Goal: Task Accomplishment & Management: Manage account settings

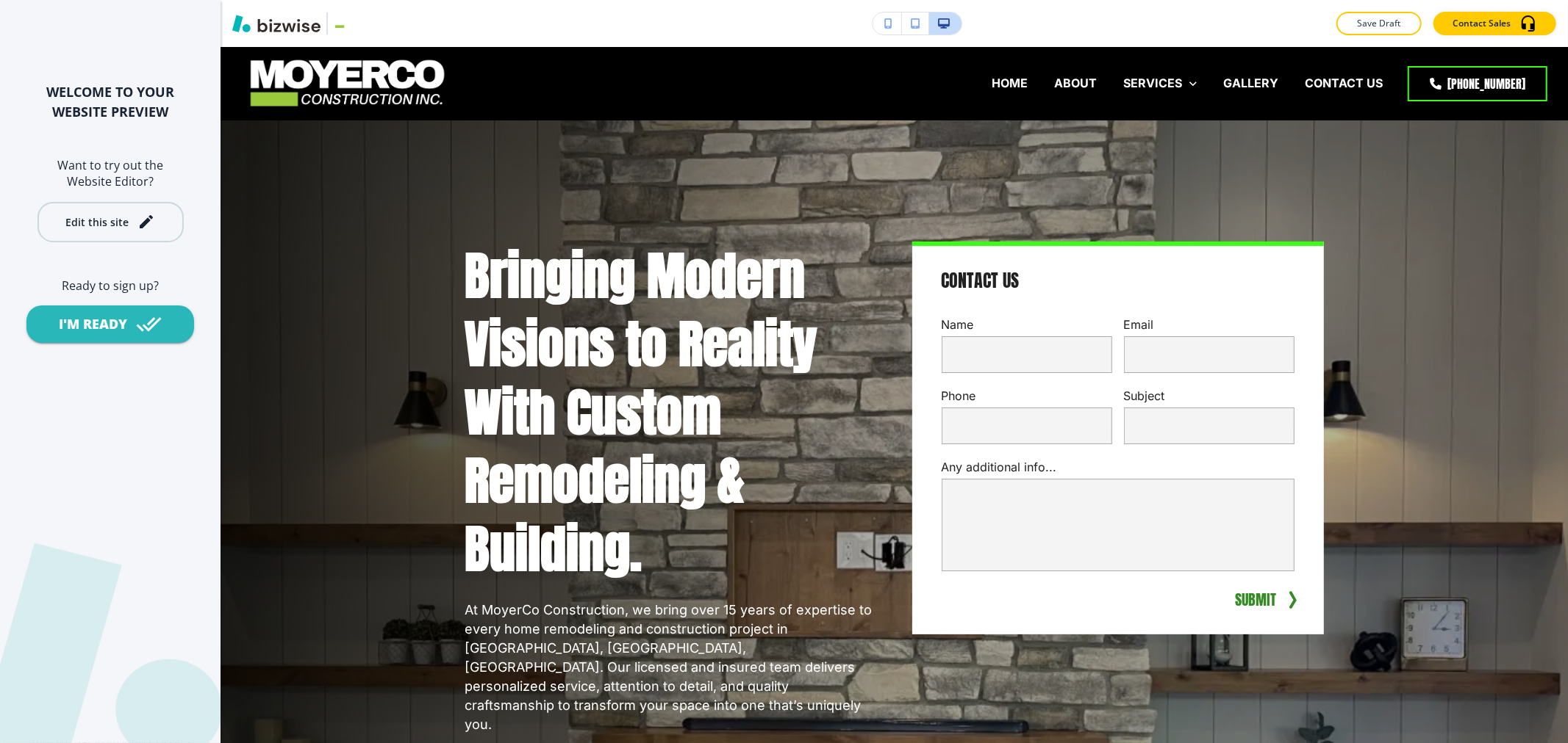
click at [158, 230] on button "Edit this site" at bounding box center [110, 222] width 147 height 40
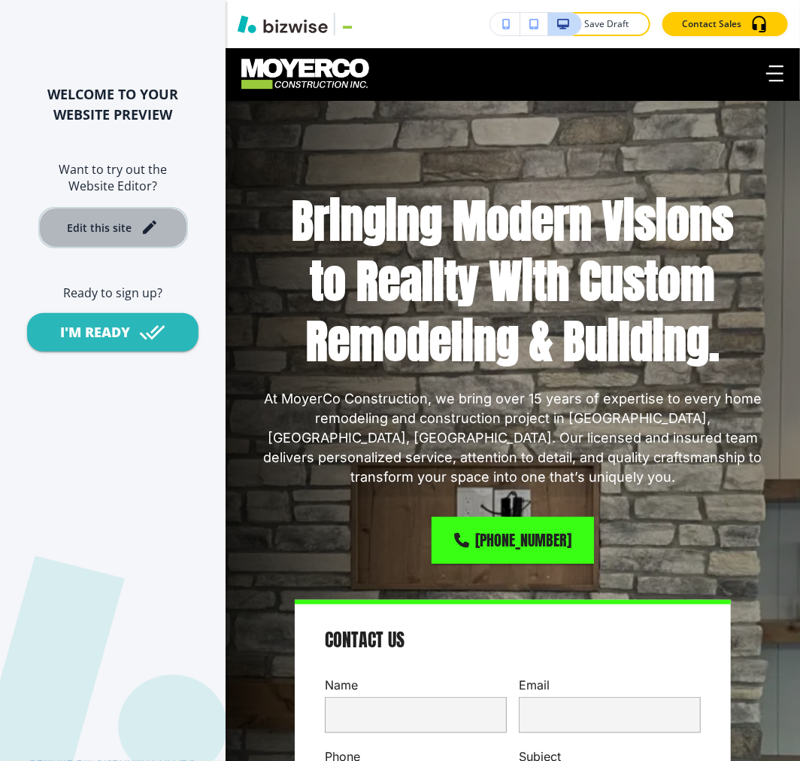
click at [145, 226] on icon "button" at bounding box center [150, 227] width 18 height 18
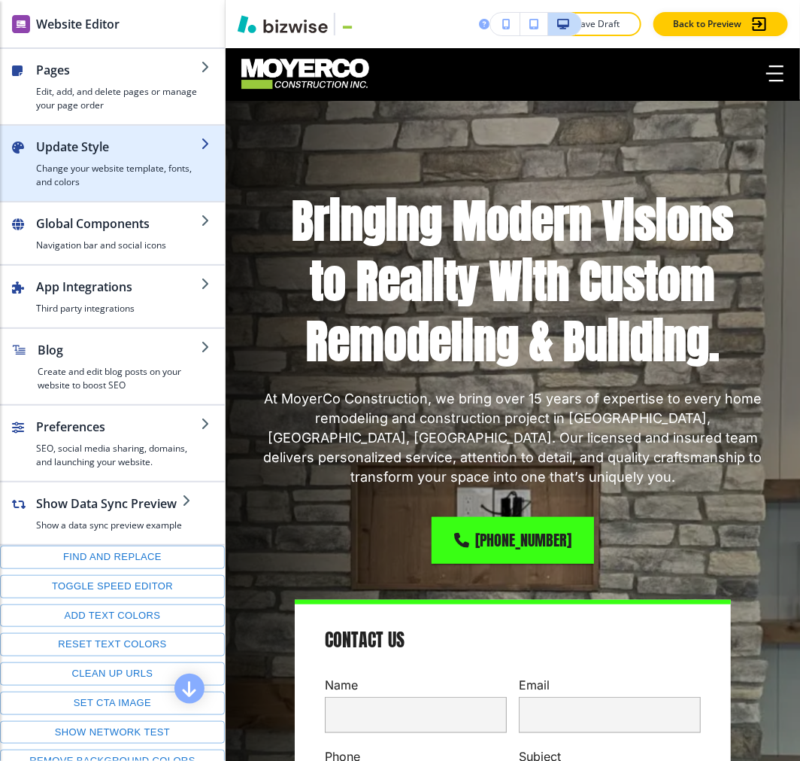
click at [96, 144] on h2 "Update Style" at bounding box center [118, 147] width 165 height 18
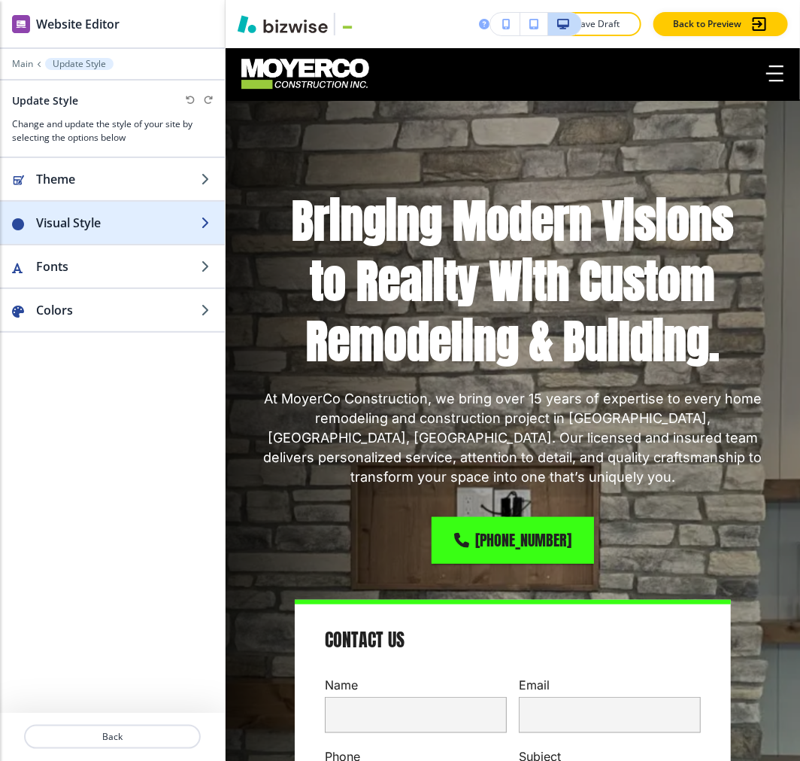
click at [79, 226] on h2 "Visual Style" at bounding box center [118, 223] width 165 height 18
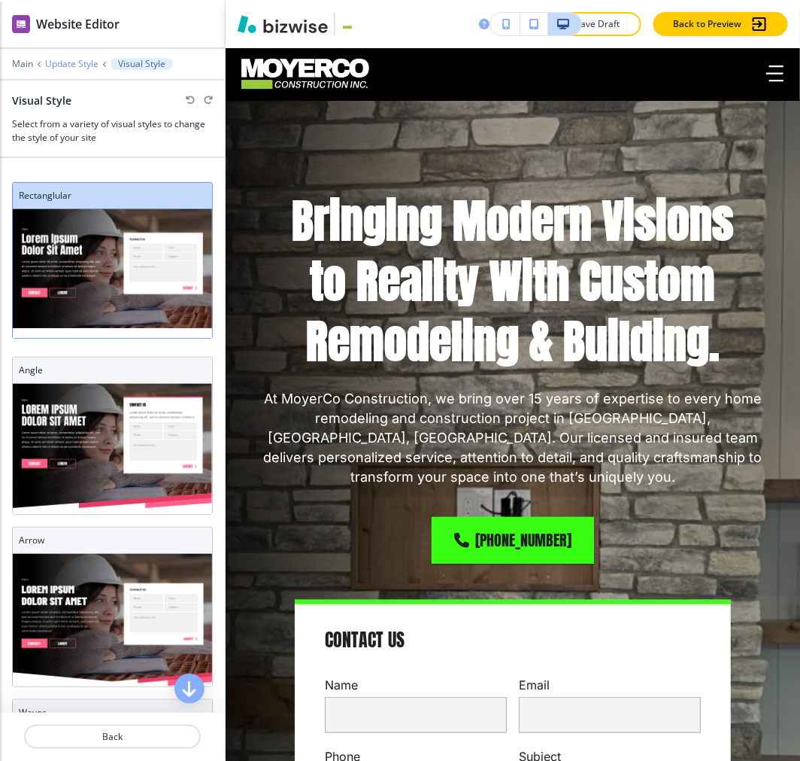
click at [80, 62] on p "Update Style" at bounding box center [71, 64] width 53 height 11
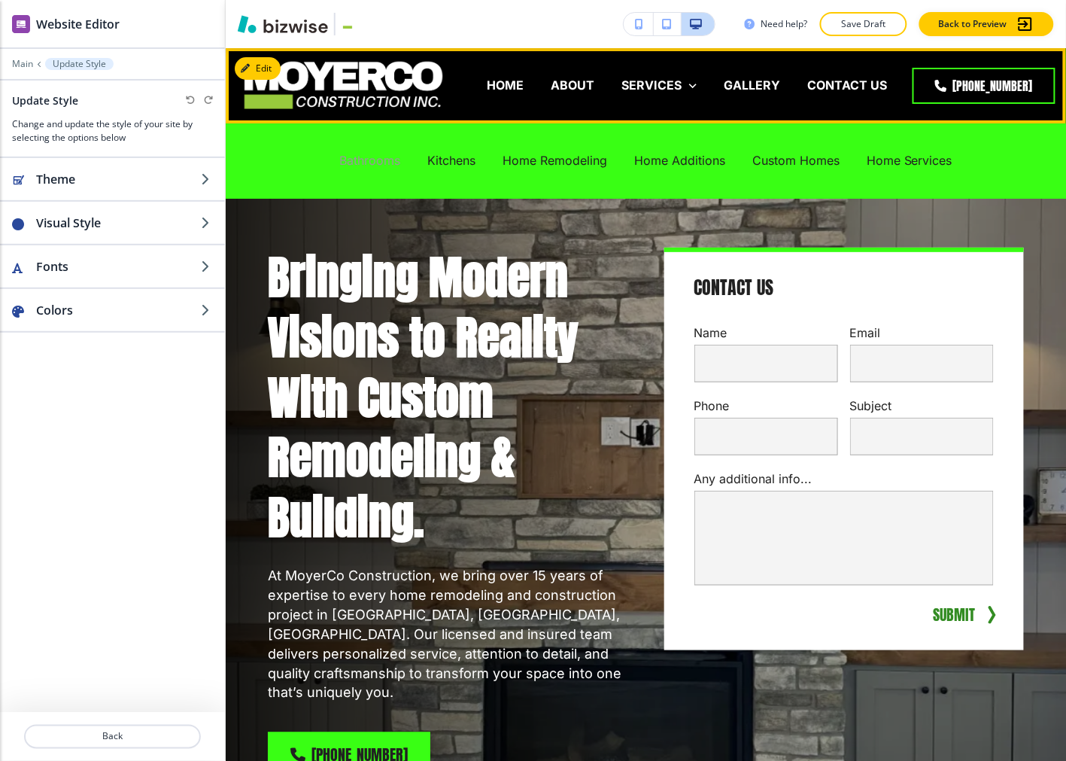
click at [355, 161] on p "Bathrooms" at bounding box center [369, 160] width 61 height 17
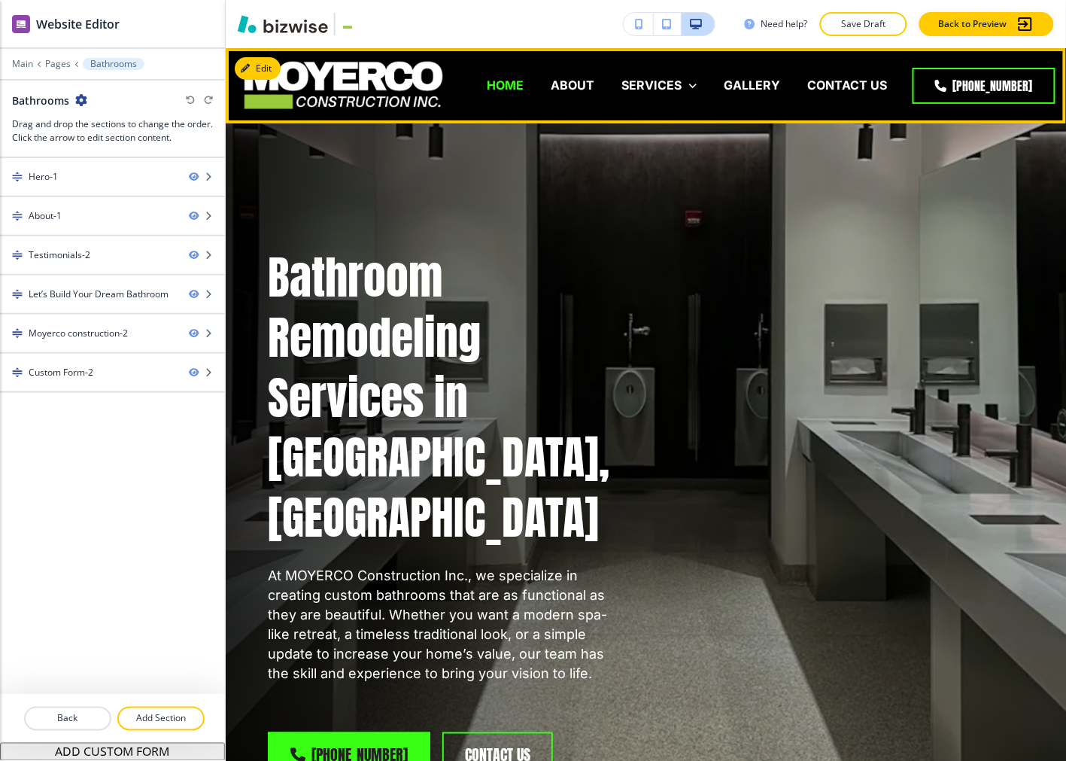
click at [501, 85] on p "HOME" at bounding box center [505, 85] width 37 height 17
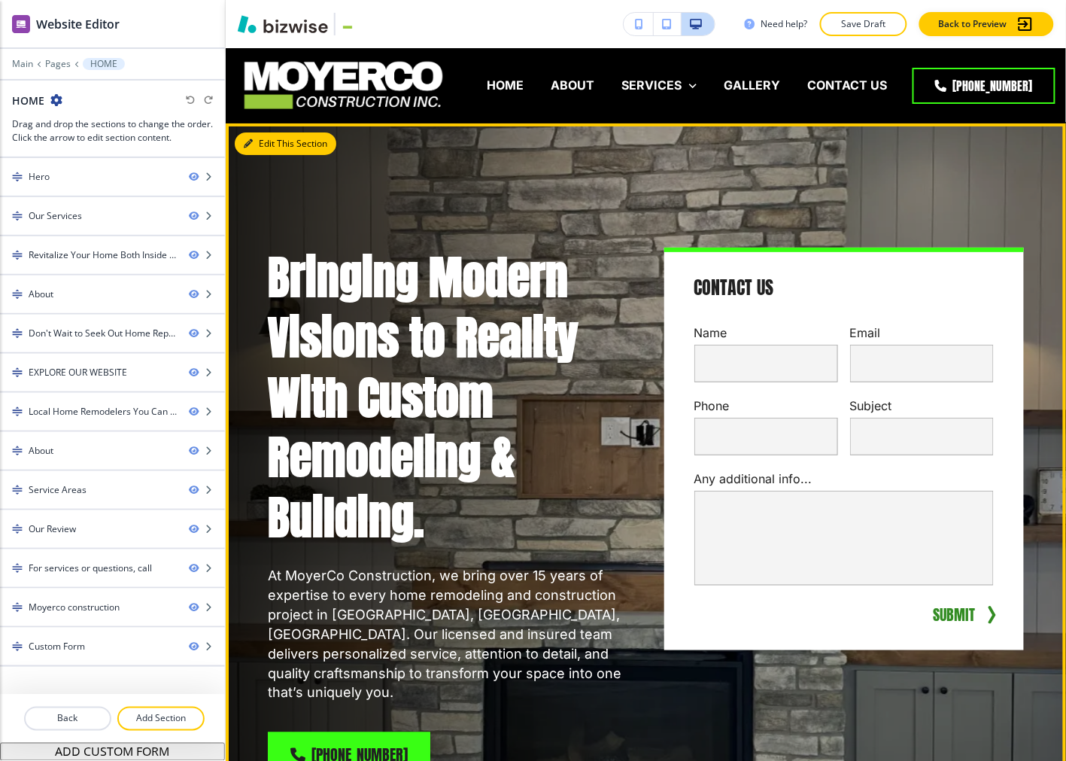
click at [253, 144] on button "Edit This Section" at bounding box center [286, 143] width 102 height 23
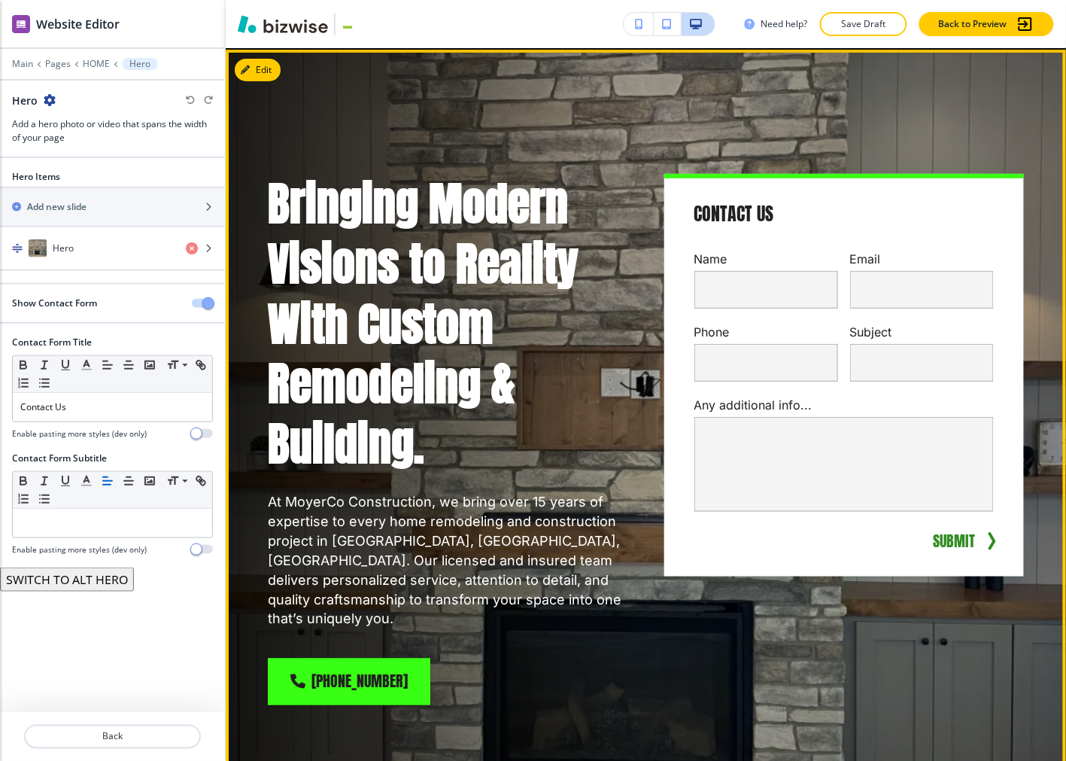
scroll to position [75, 0]
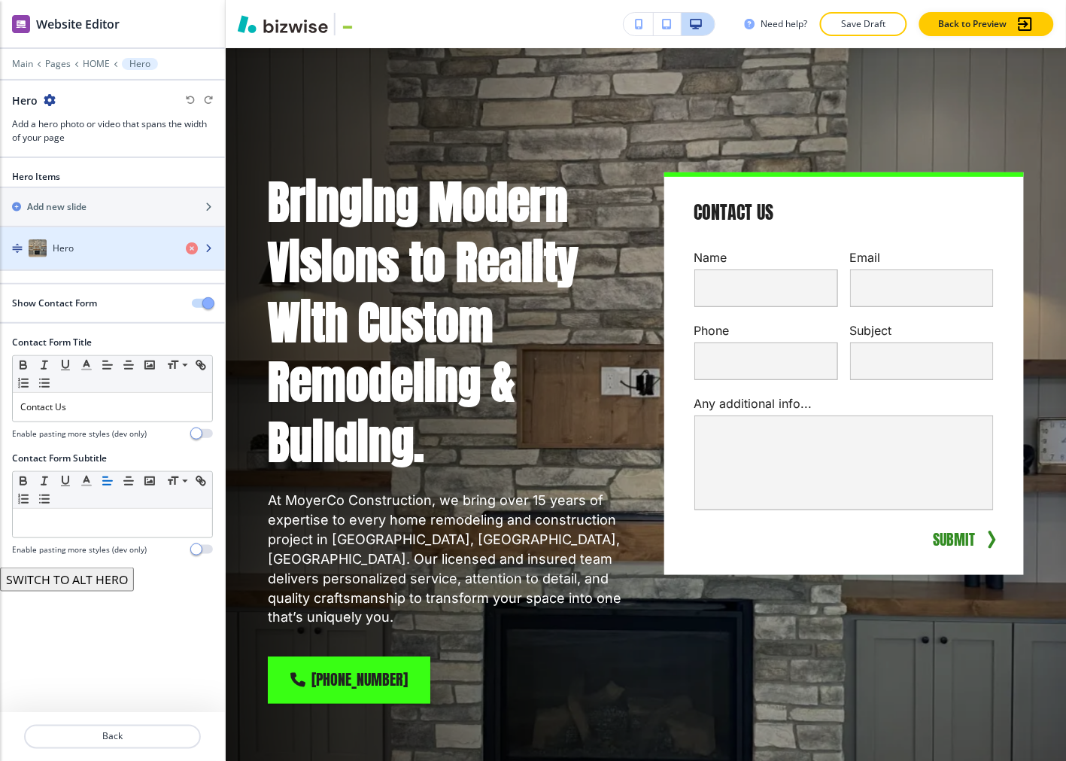
click at [88, 254] on div "Hero" at bounding box center [87, 248] width 174 height 18
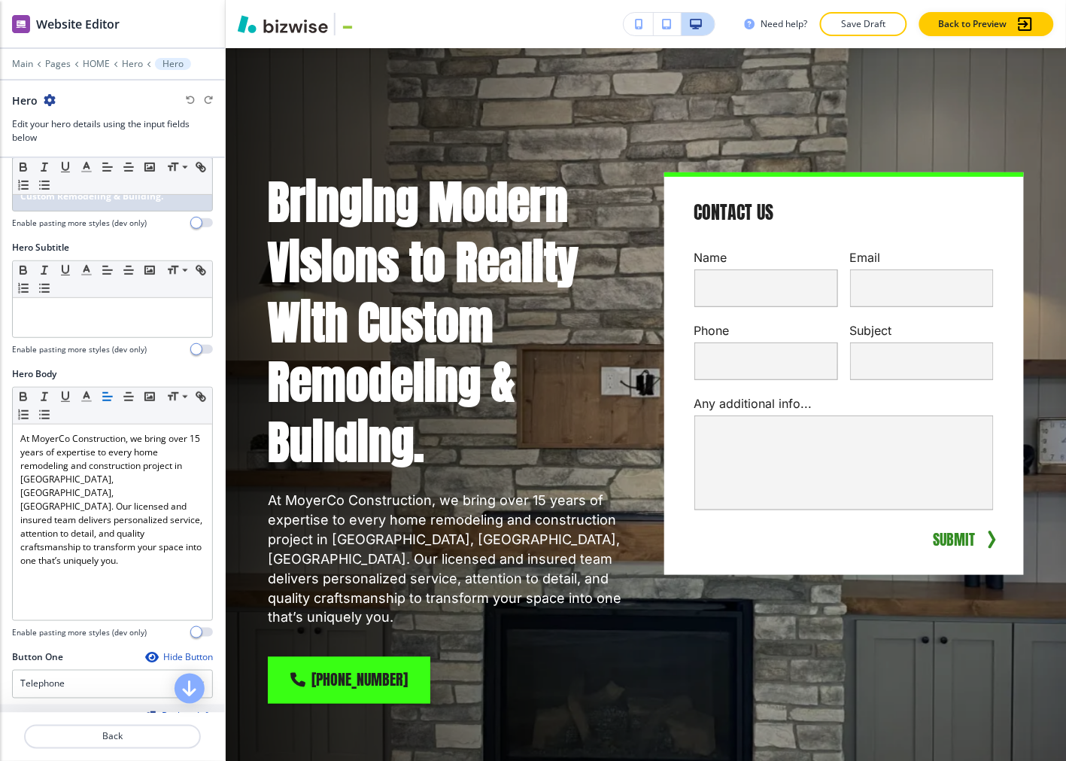
scroll to position [480, 0]
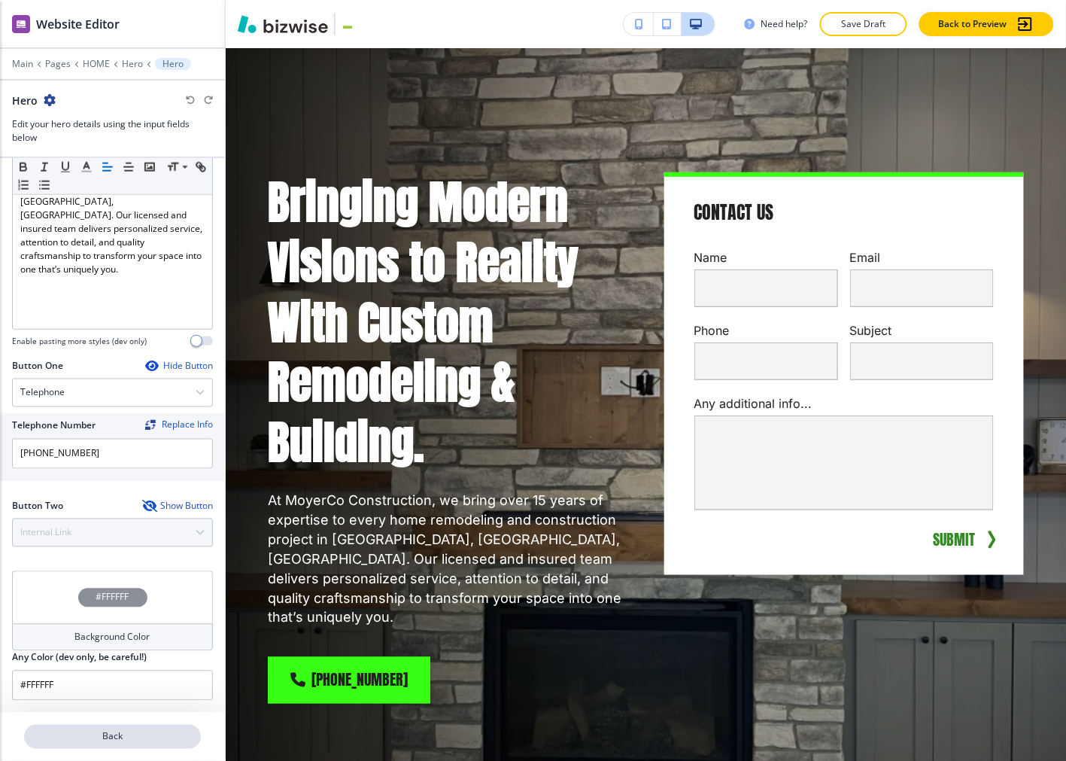
click at [162, 725] on button "Back" at bounding box center [112, 736] width 177 height 24
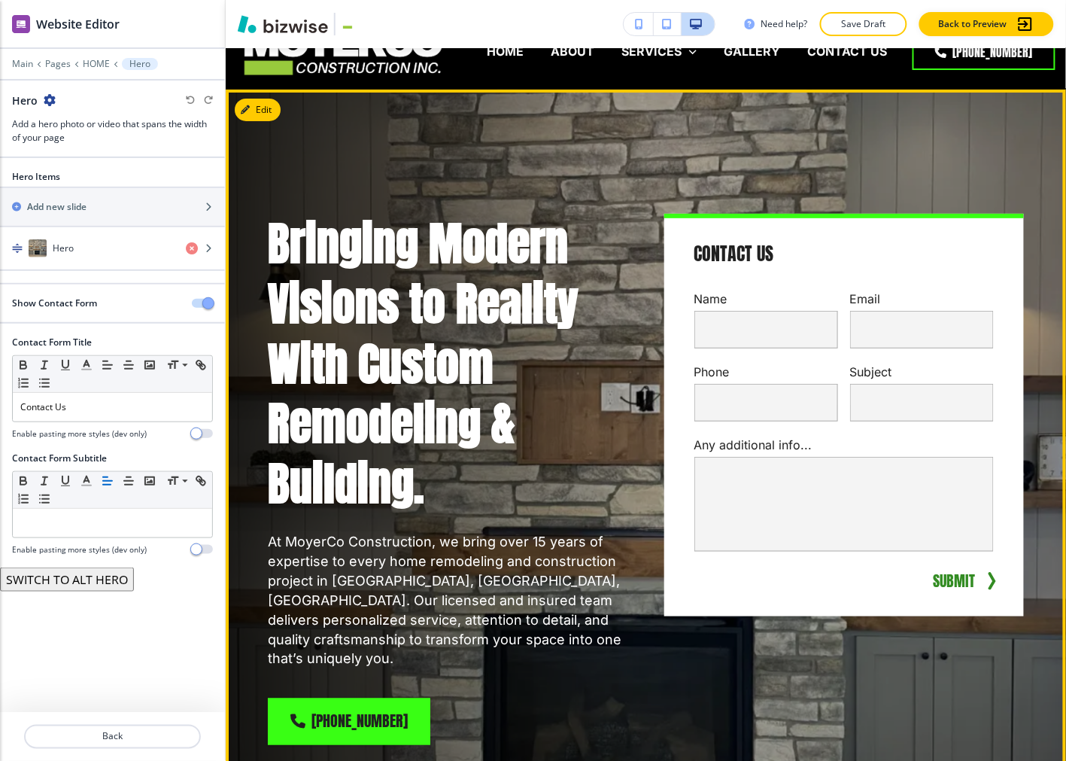
scroll to position [0, 0]
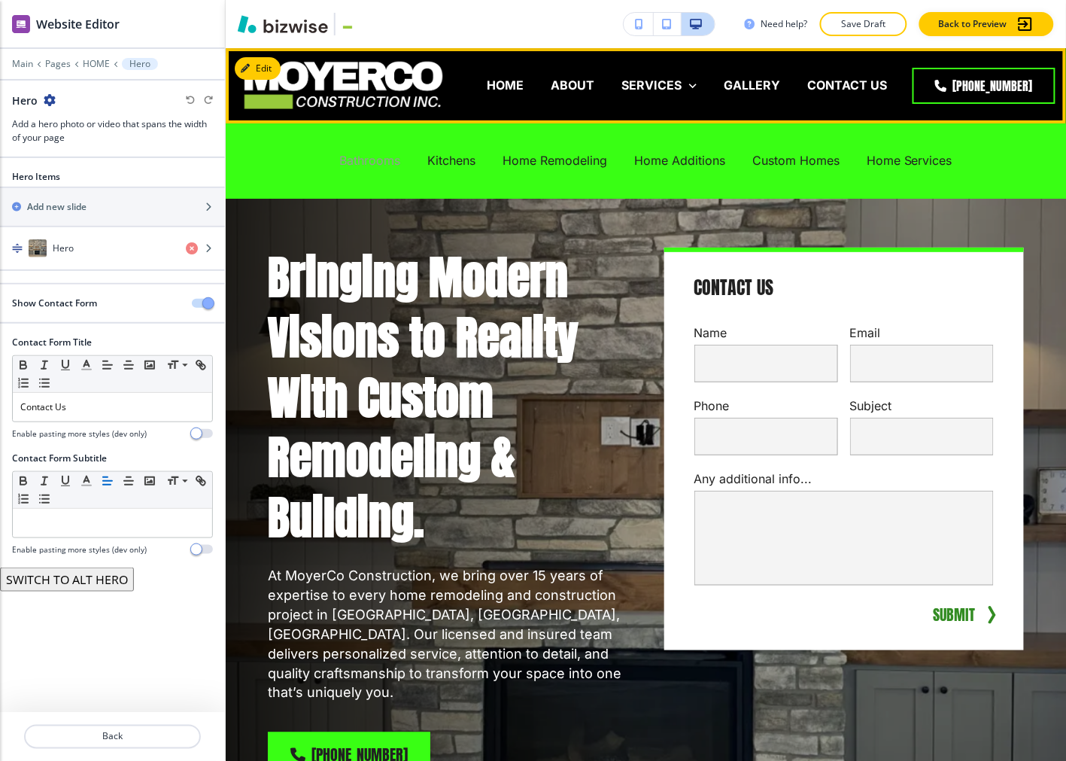
click at [381, 162] on p "Bathrooms" at bounding box center [369, 160] width 61 height 17
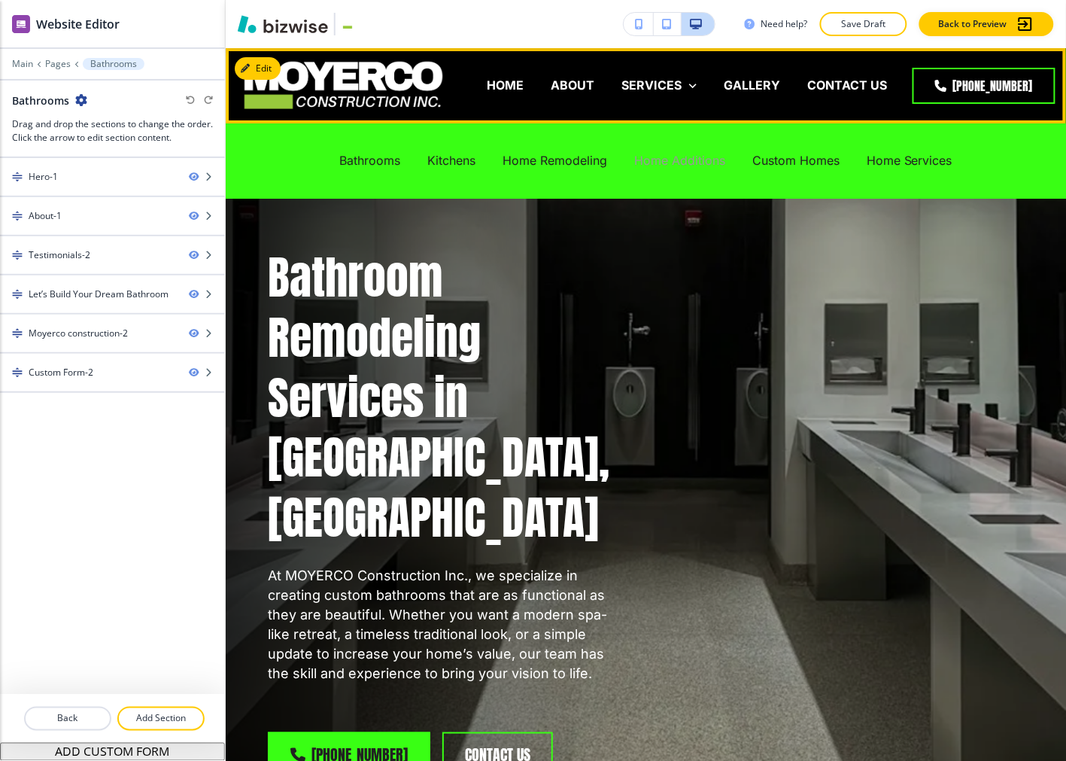
click at [690, 159] on p "Home Additions" at bounding box center [679, 160] width 91 height 17
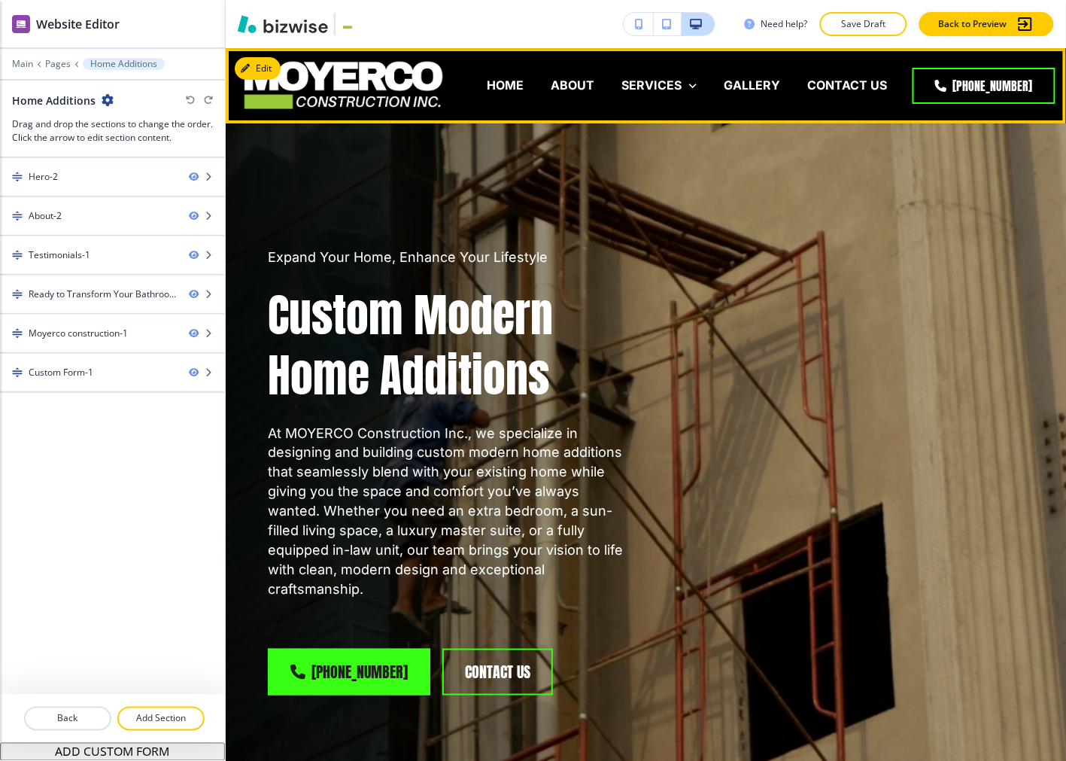
click at [527, 99] on div "HOME" at bounding box center [505, 86] width 64 height 60
click at [502, 75] on div "HOME" at bounding box center [505, 86] width 64 height 60
click at [502, 87] on p "HOME" at bounding box center [505, 85] width 37 height 17
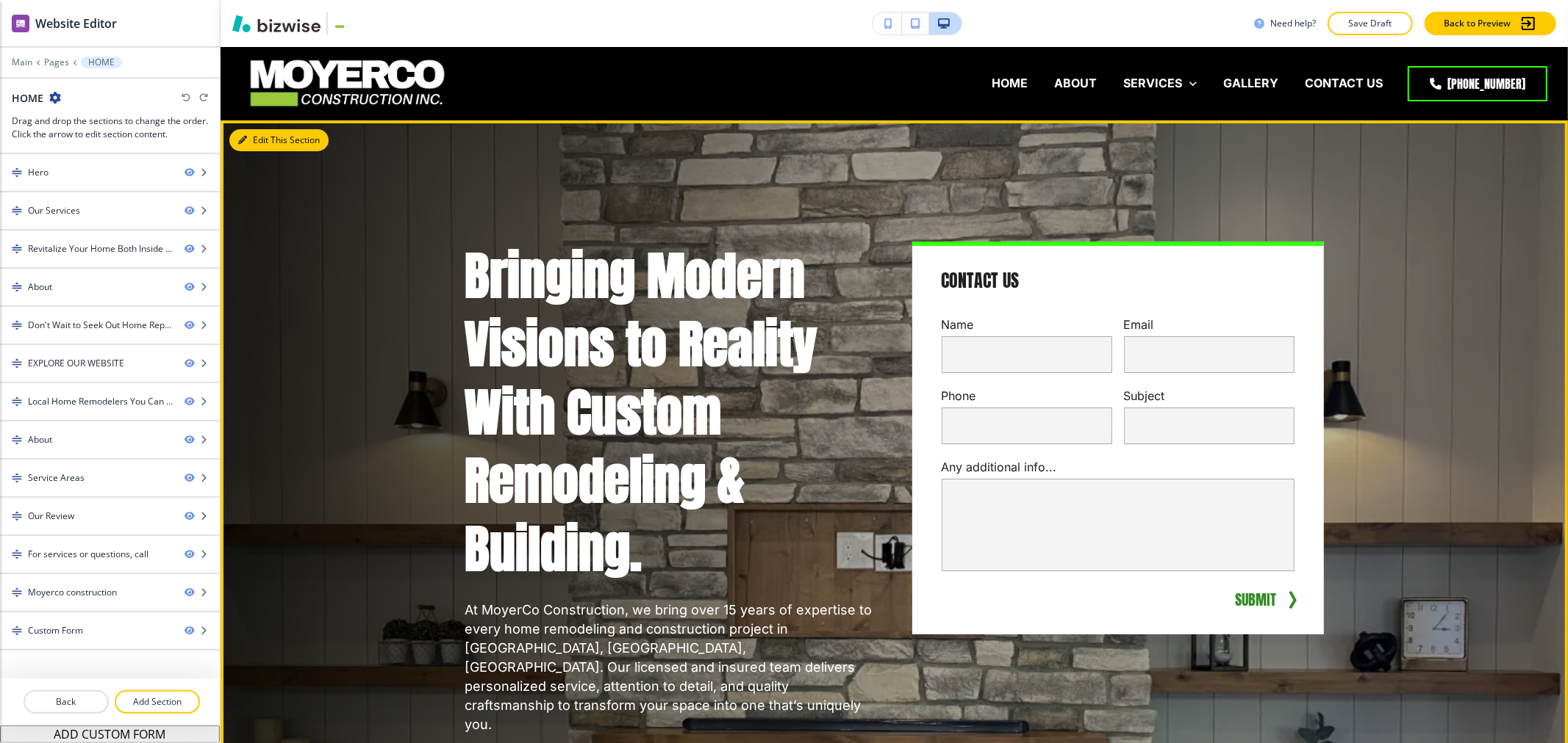
click at [242, 138] on icon "button" at bounding box center [242, 140] width 9 height 9
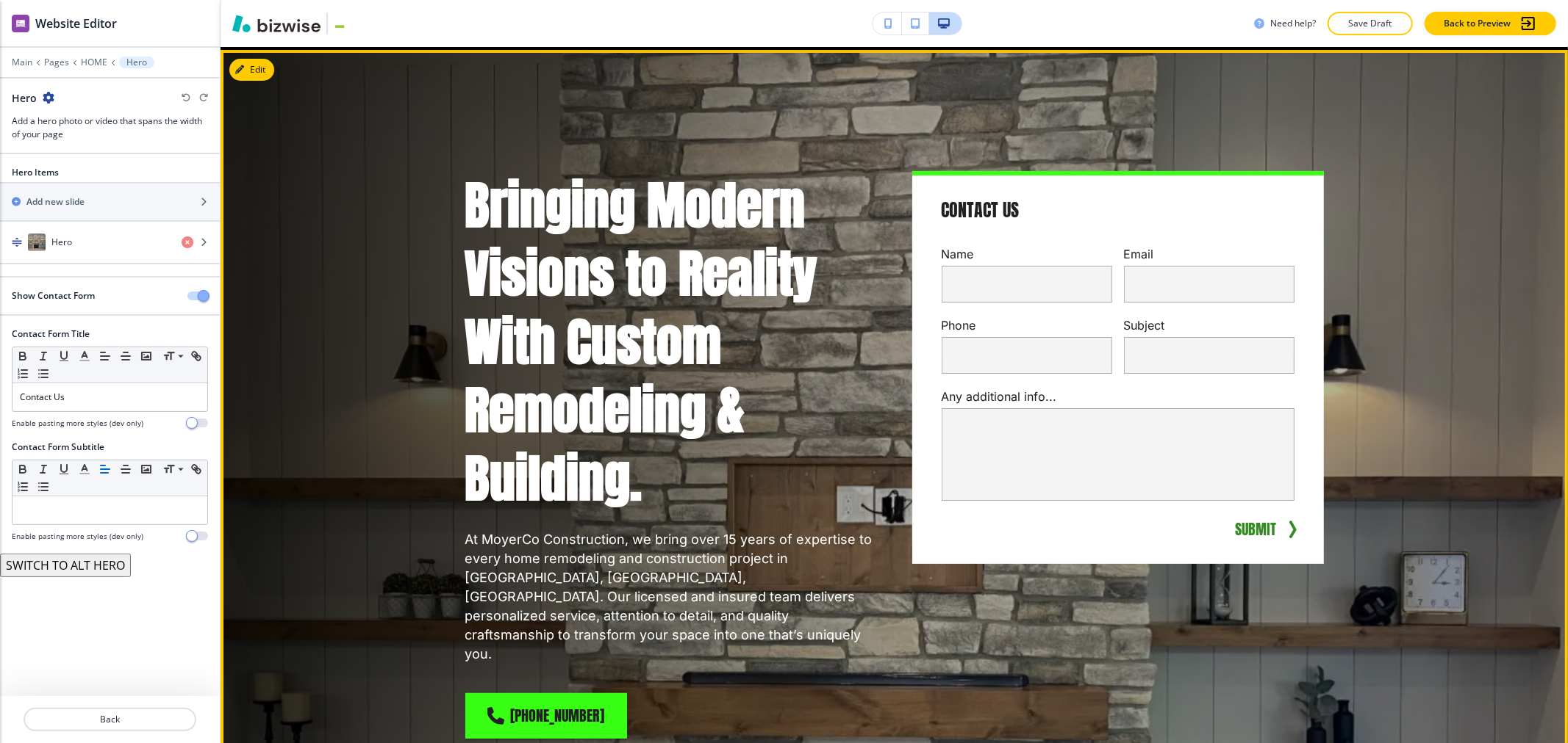
scroll to position [73, 0]
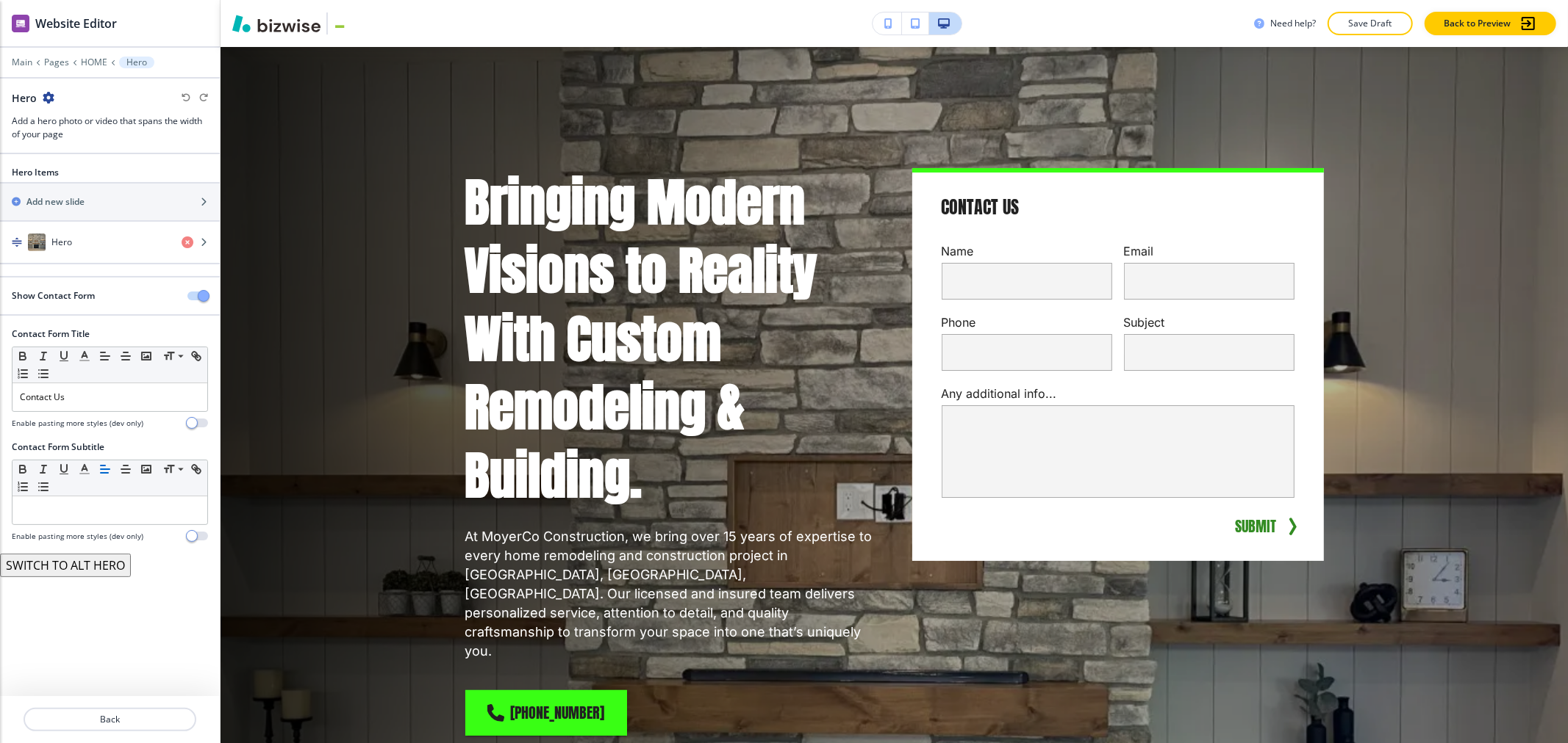
click at [44, 300] on h2 "Show Contact Form" at bounding box center [53, 296] width 83 height 14
click at [78, 241] on div "Hero" at bounding box center [85, 242] width 170 height 18
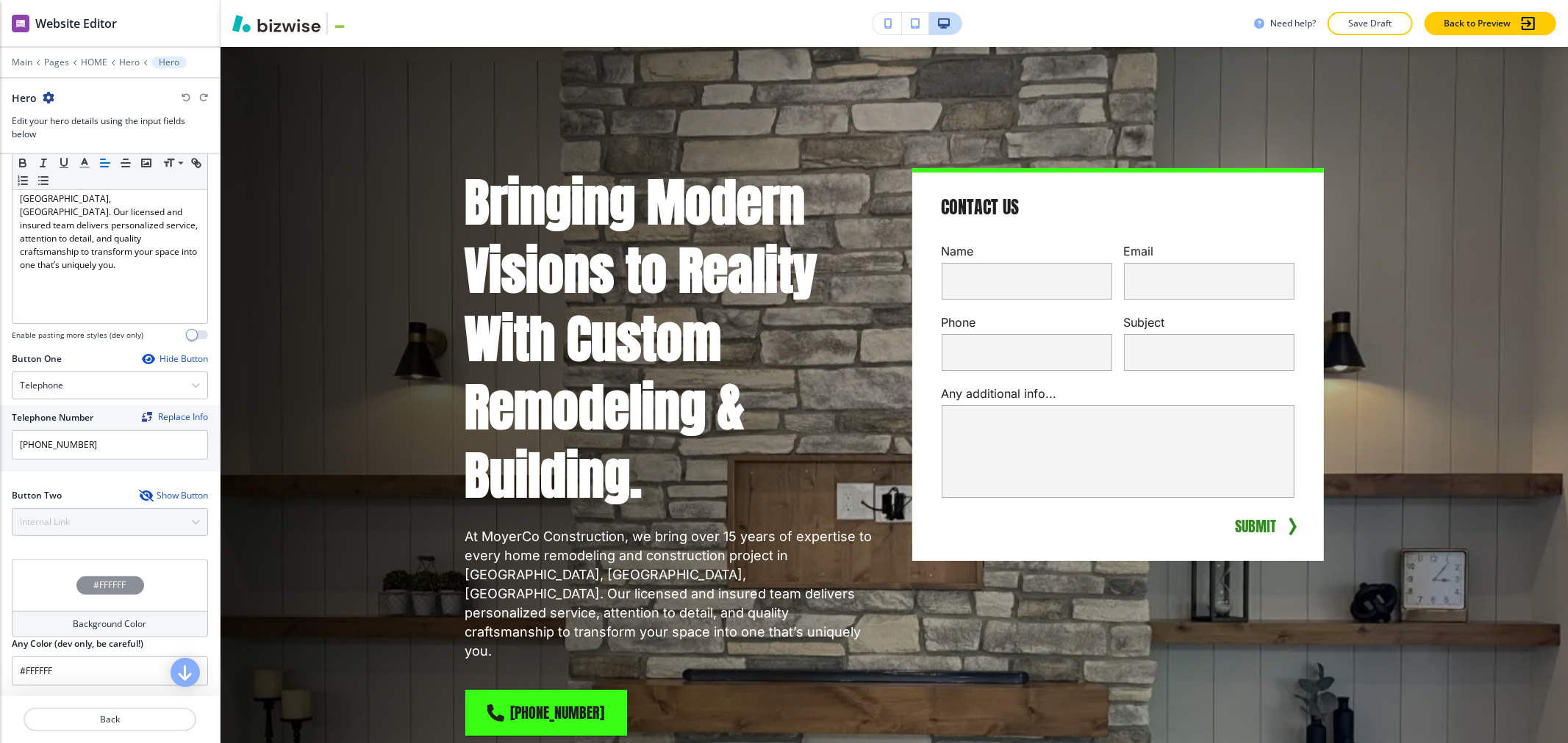
scroll to position [468, 0]
click at [148, 729] on button "Back" at bounding box center [109, 720] width 173 height 23
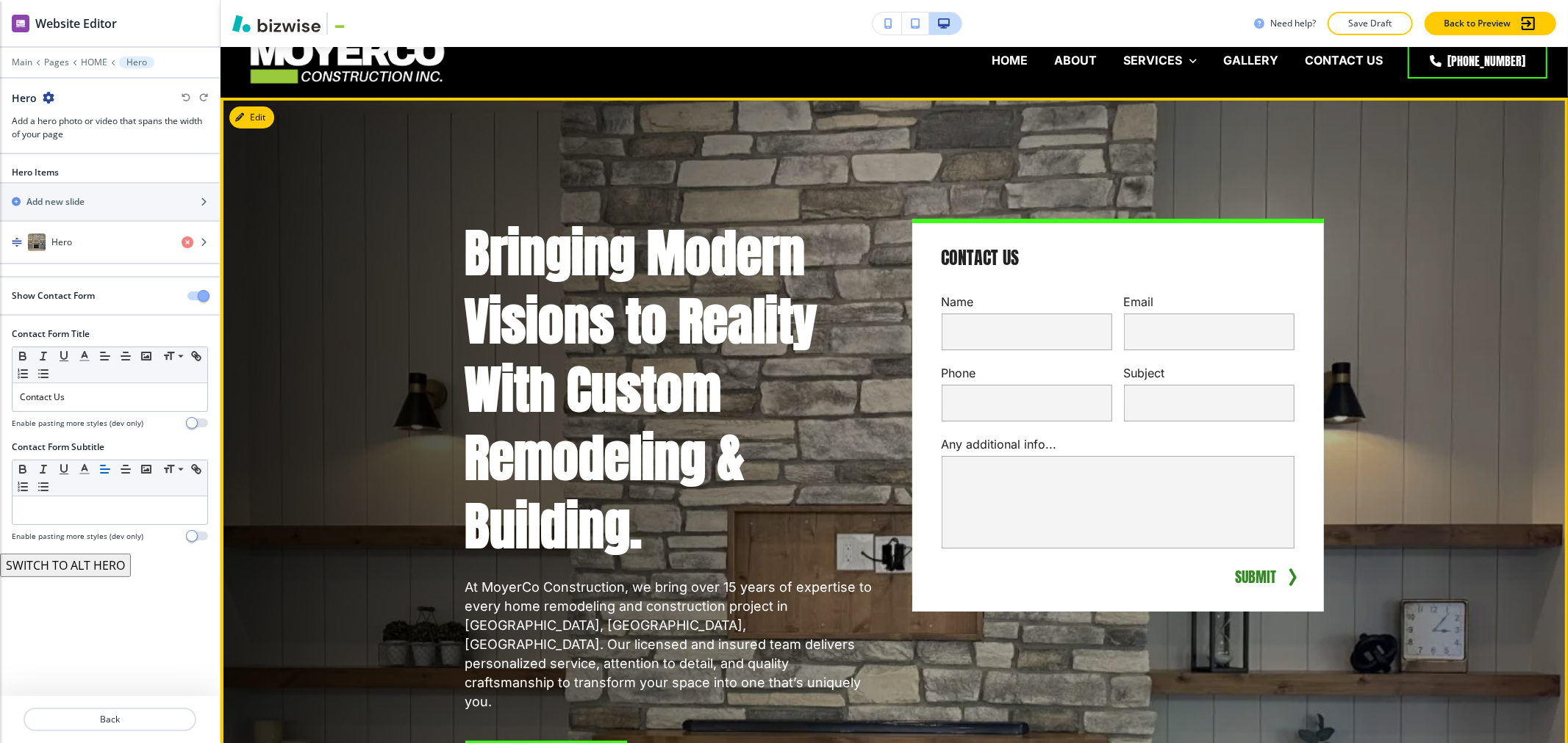
scroll to position [0, 0]
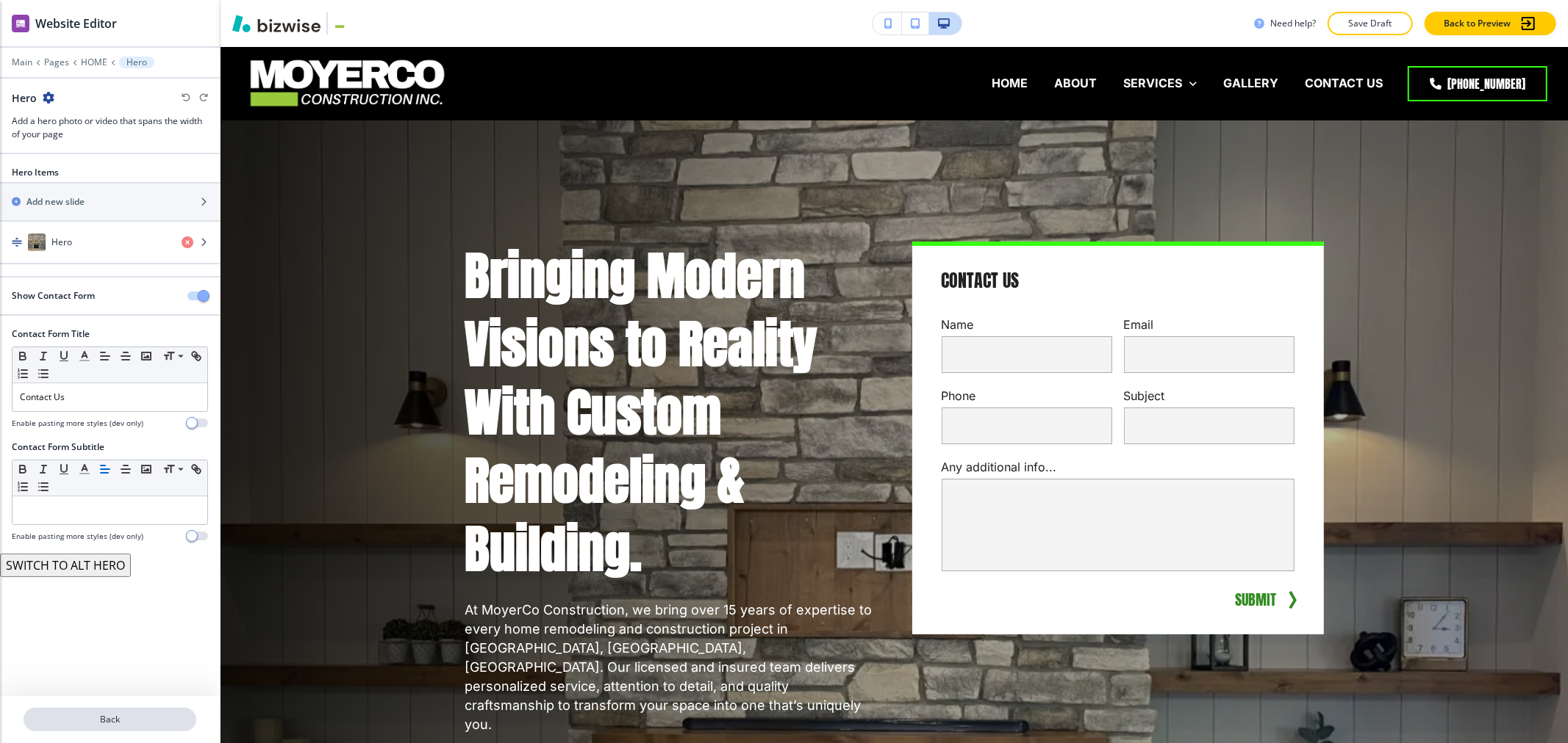
click at [100, 718] on p "Back" at bounding box center [110, 720] width 170 height 14
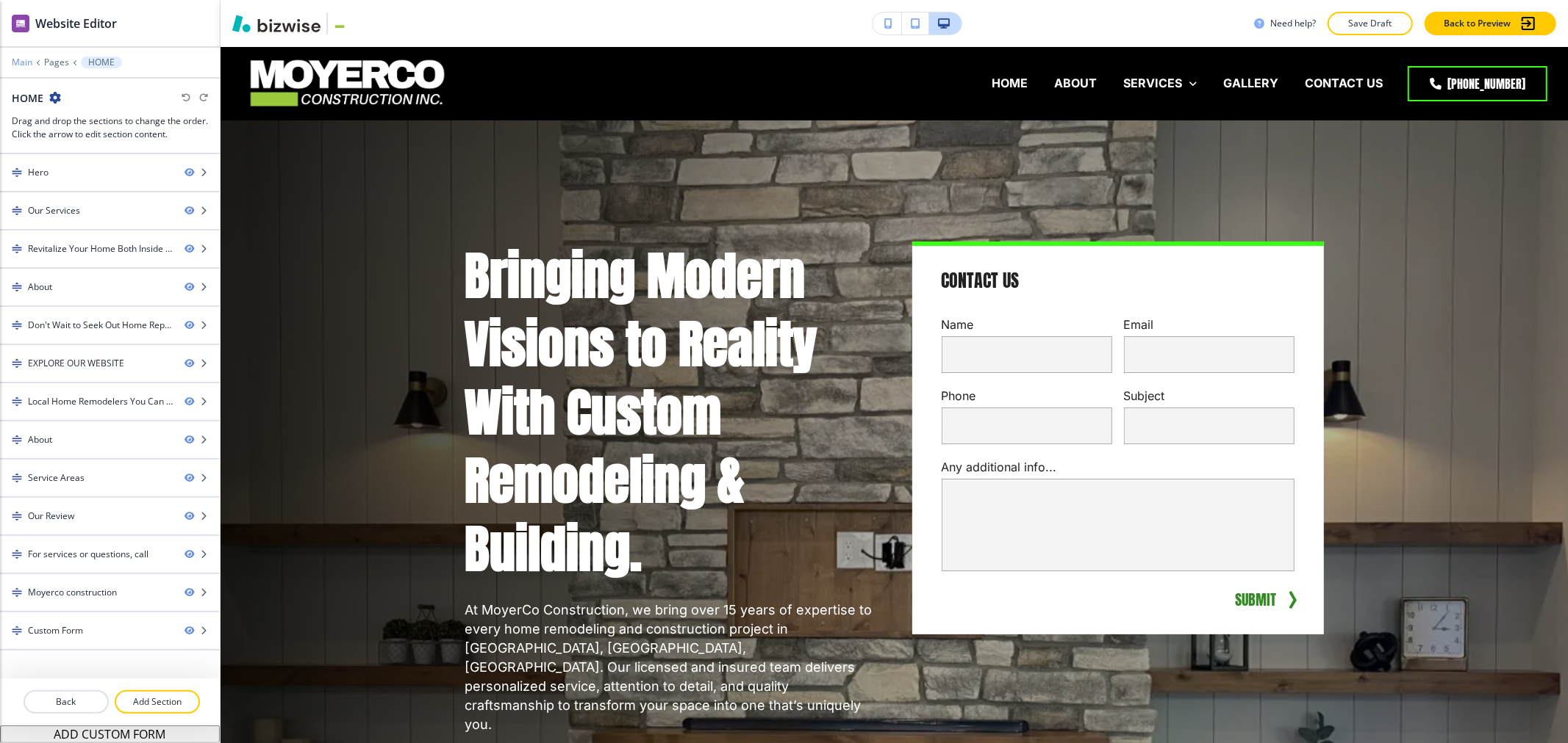
click at [15, 63] on p "Main" at bounding box center [21, 62] width 21 height 11
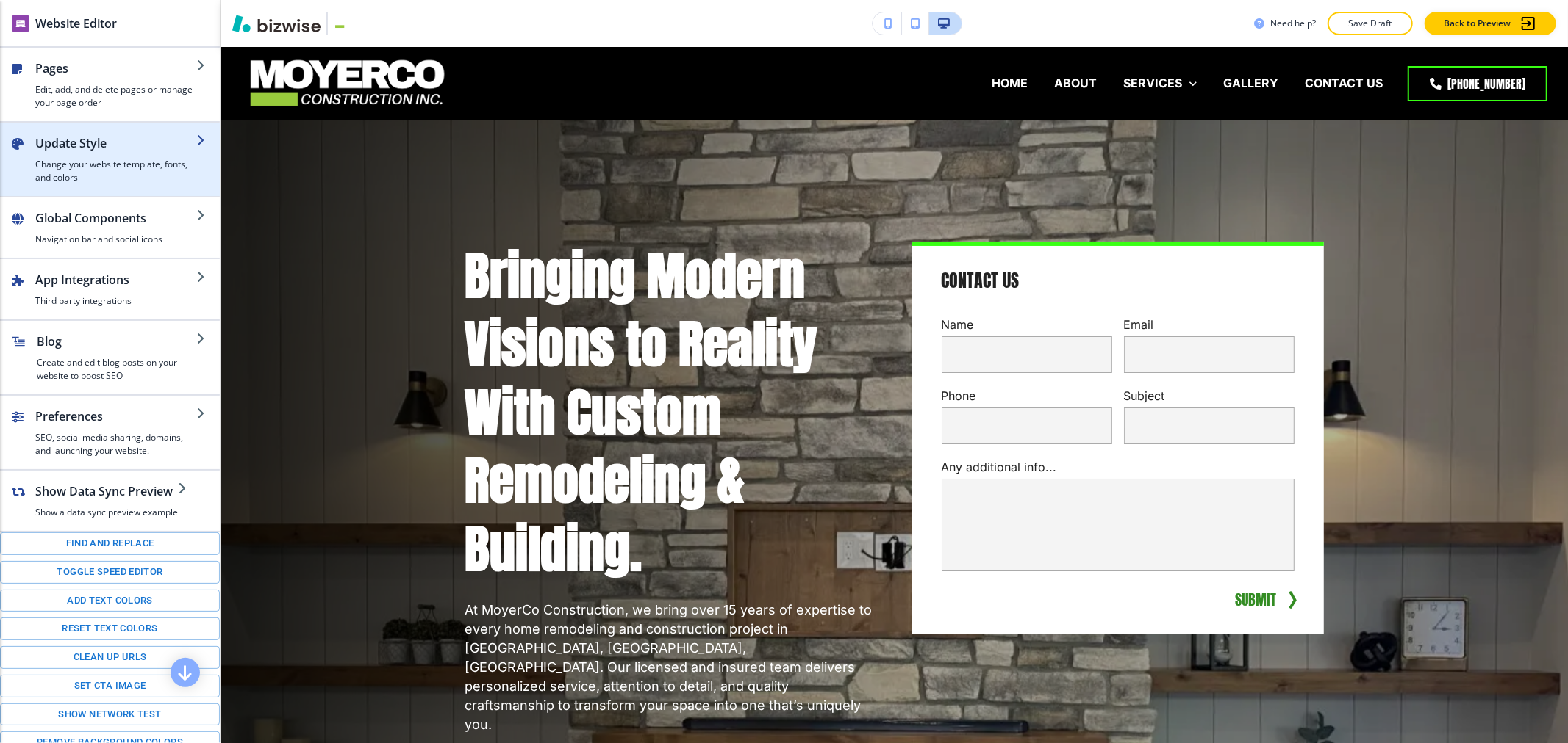
click at [75, 170] on h4 "Change your website template, fonts, and colors" at bounding box center [115, 171] width 161 height 26
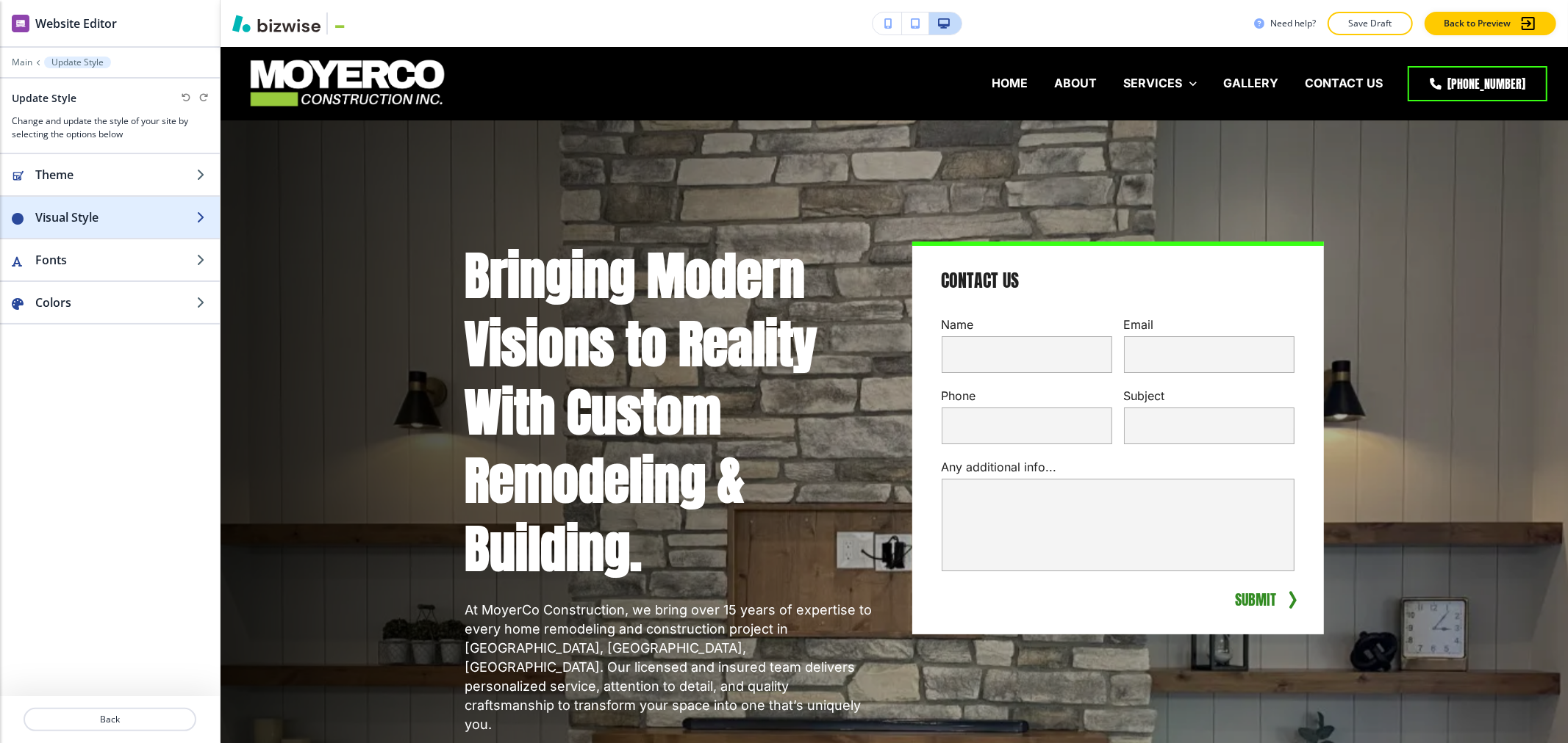
click at [82, 233] on div "button" at bounding box center [109, 232] width 220 height 12
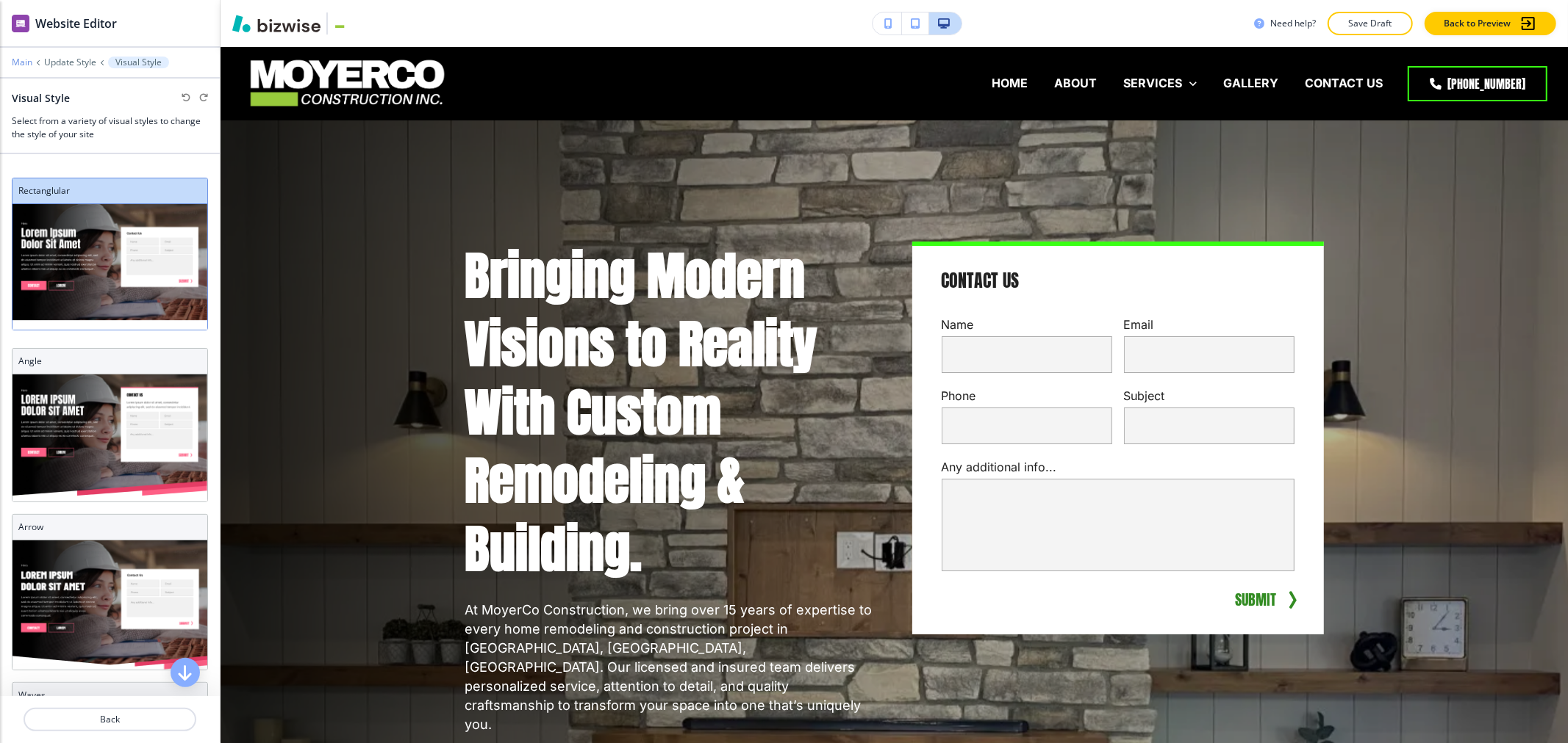
click at [25, 66] on p "Main" at bounding box center [21, 62] width 21 height 11
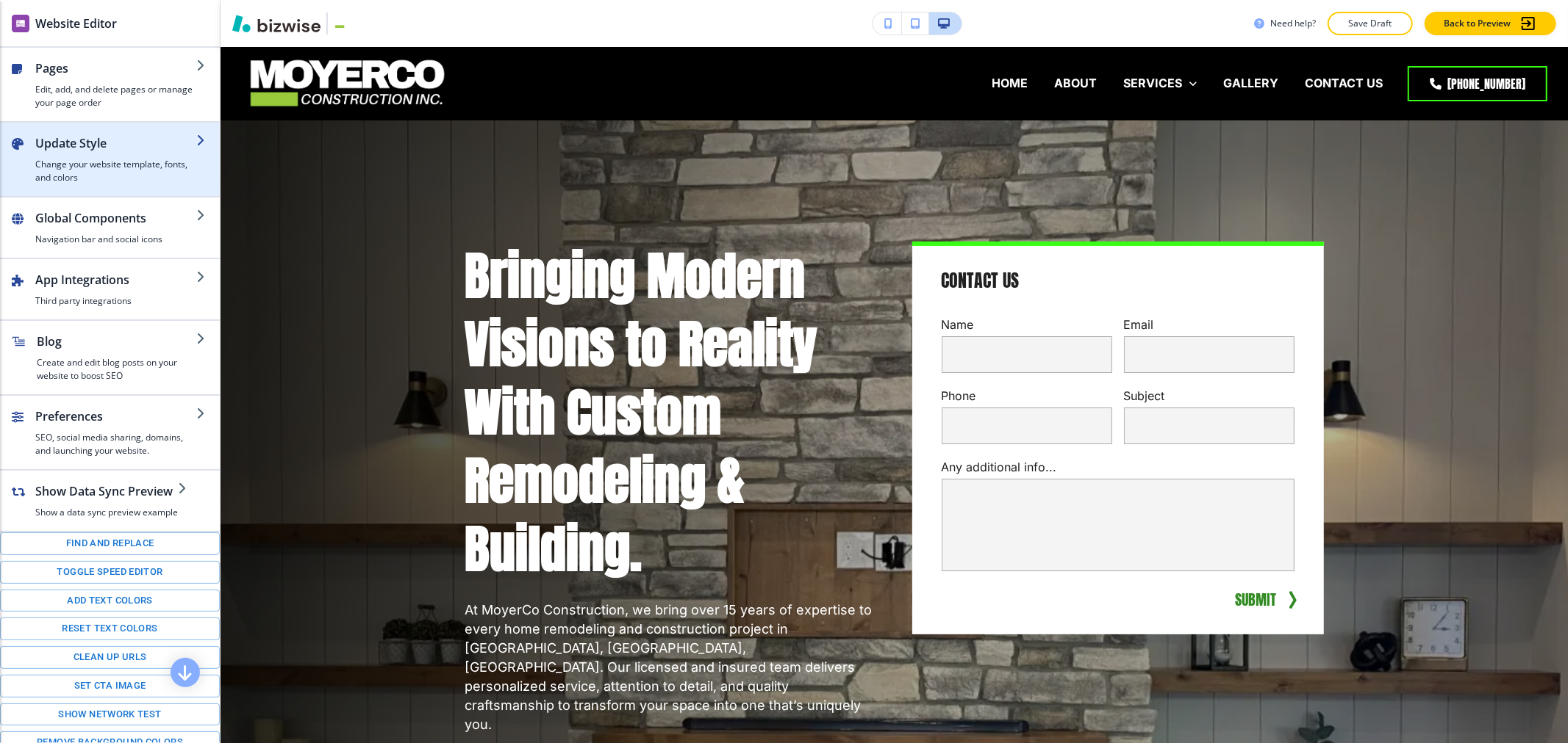
click at [68, 148] on h2 "Update Style" at bounding box center [115, 144] width 161 height 18
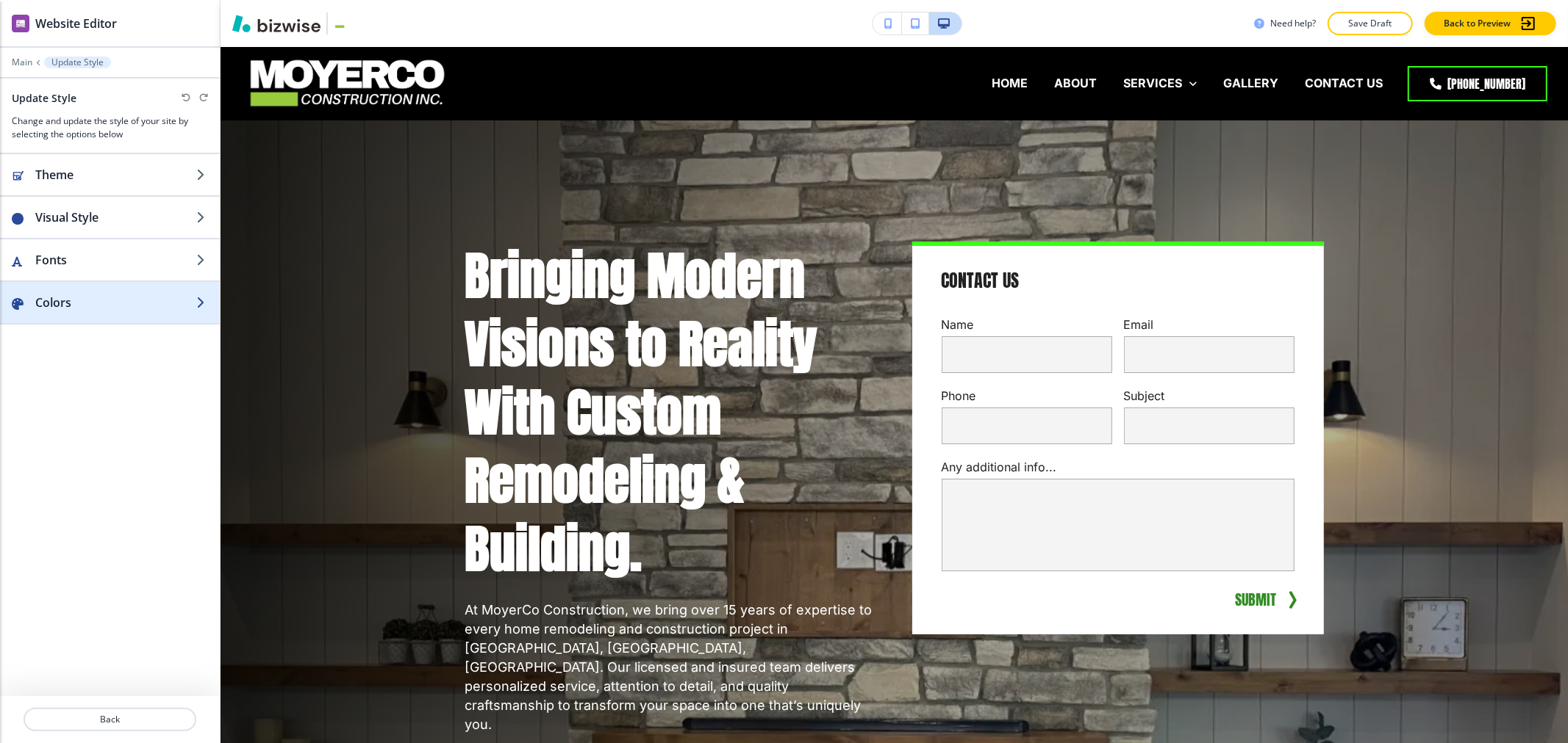
click at [86, 304] on h2 "Colors" at bounding box center [115, 303] width 161 height 18
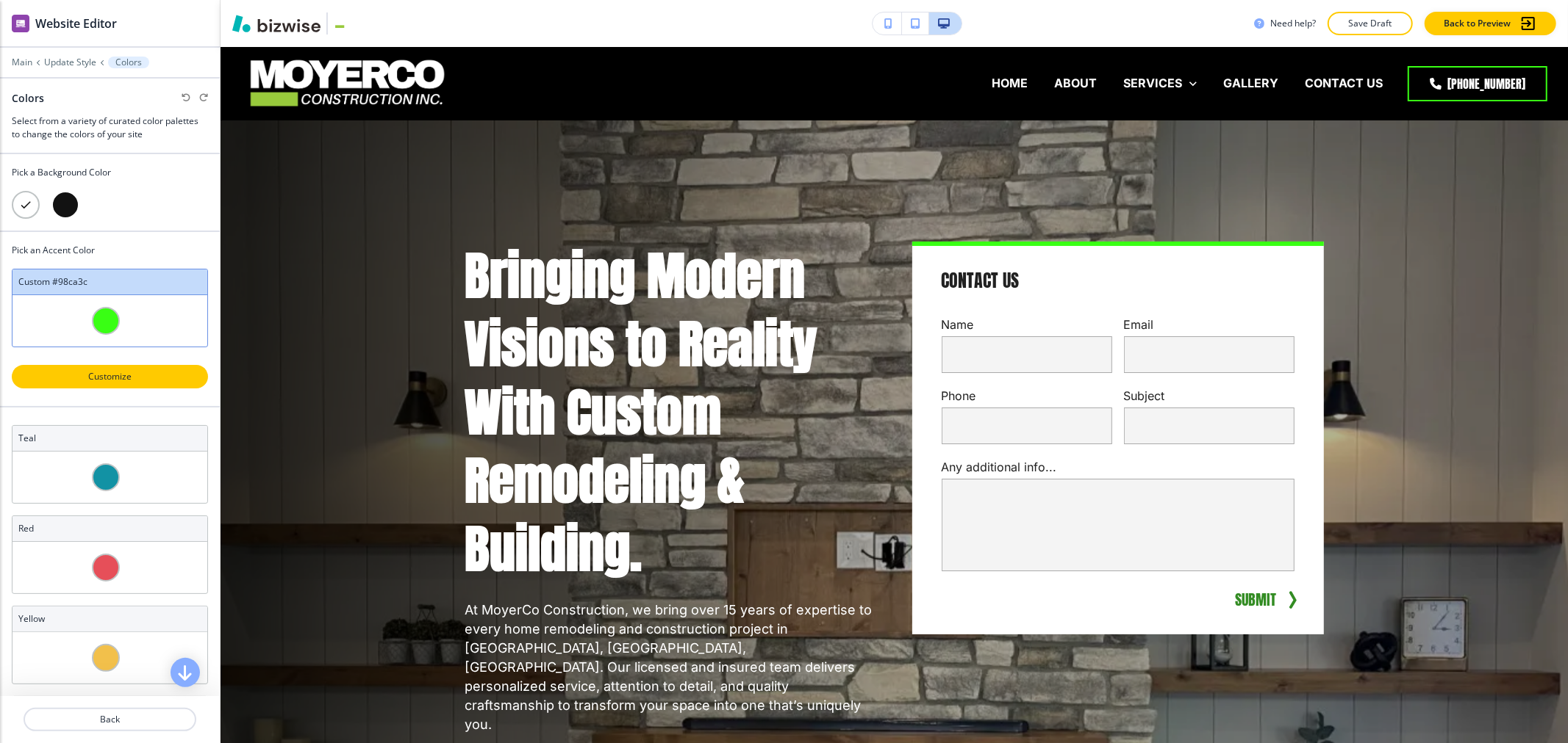
click at [123, 381] on p "Customize" at bounding box center [110, 377] width 158 height 14
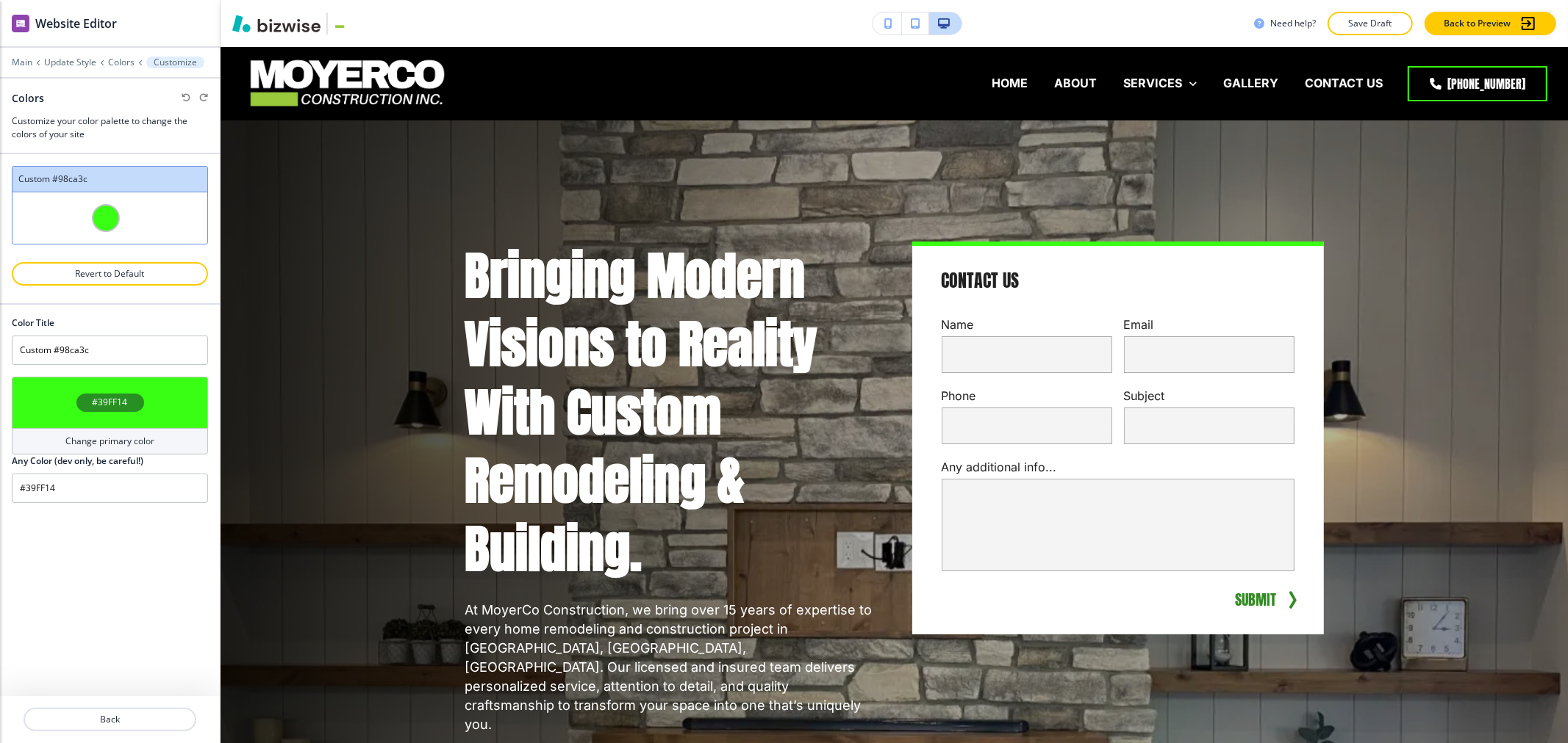
click at [119, 401] on h4 "#39FF14" at bounding box center [110, 402] width 35 height 14
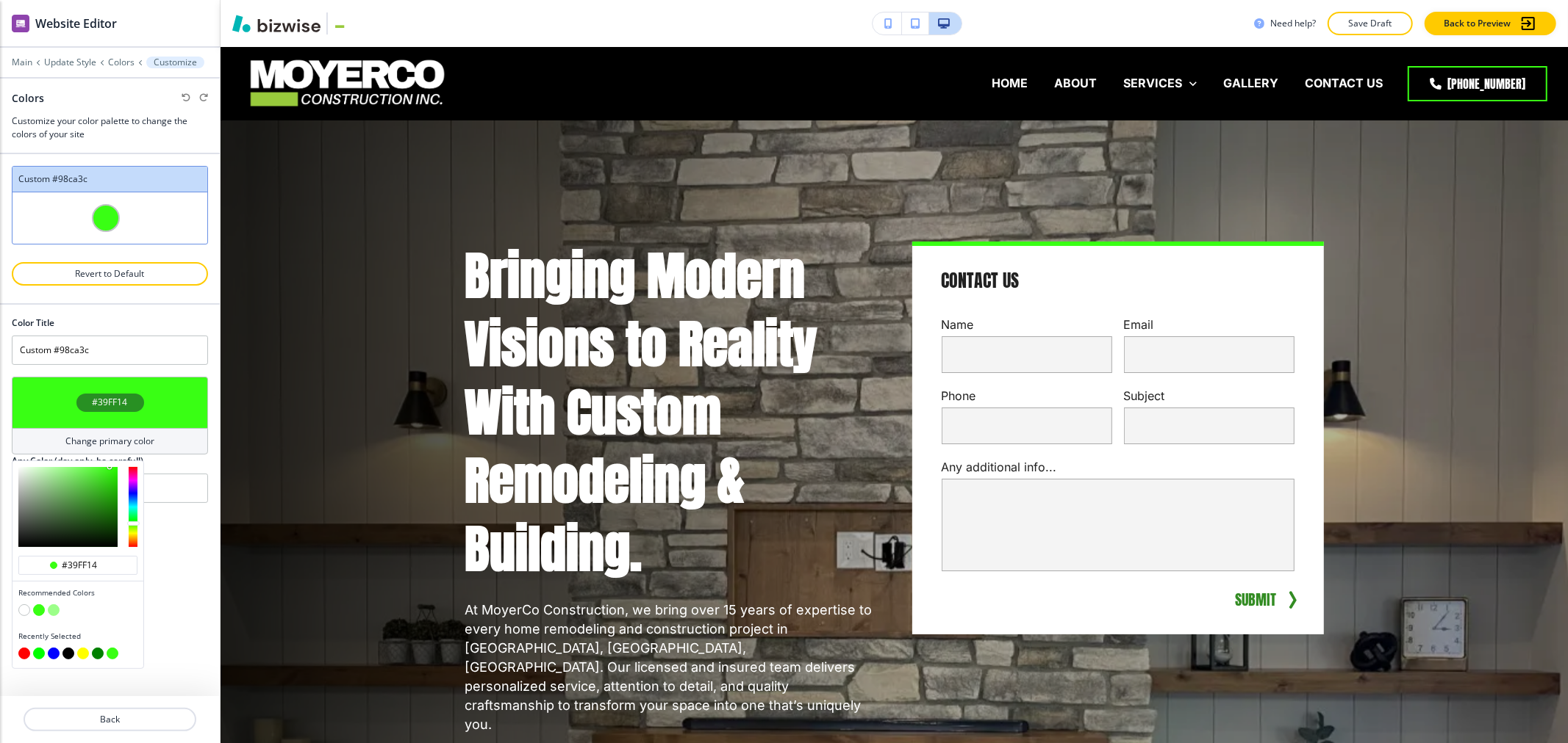
type input "#d7e1d5"
click at [23, 477] on div at bounding box center [68, 507] width 100 height 80
type input "#d7e1d5"
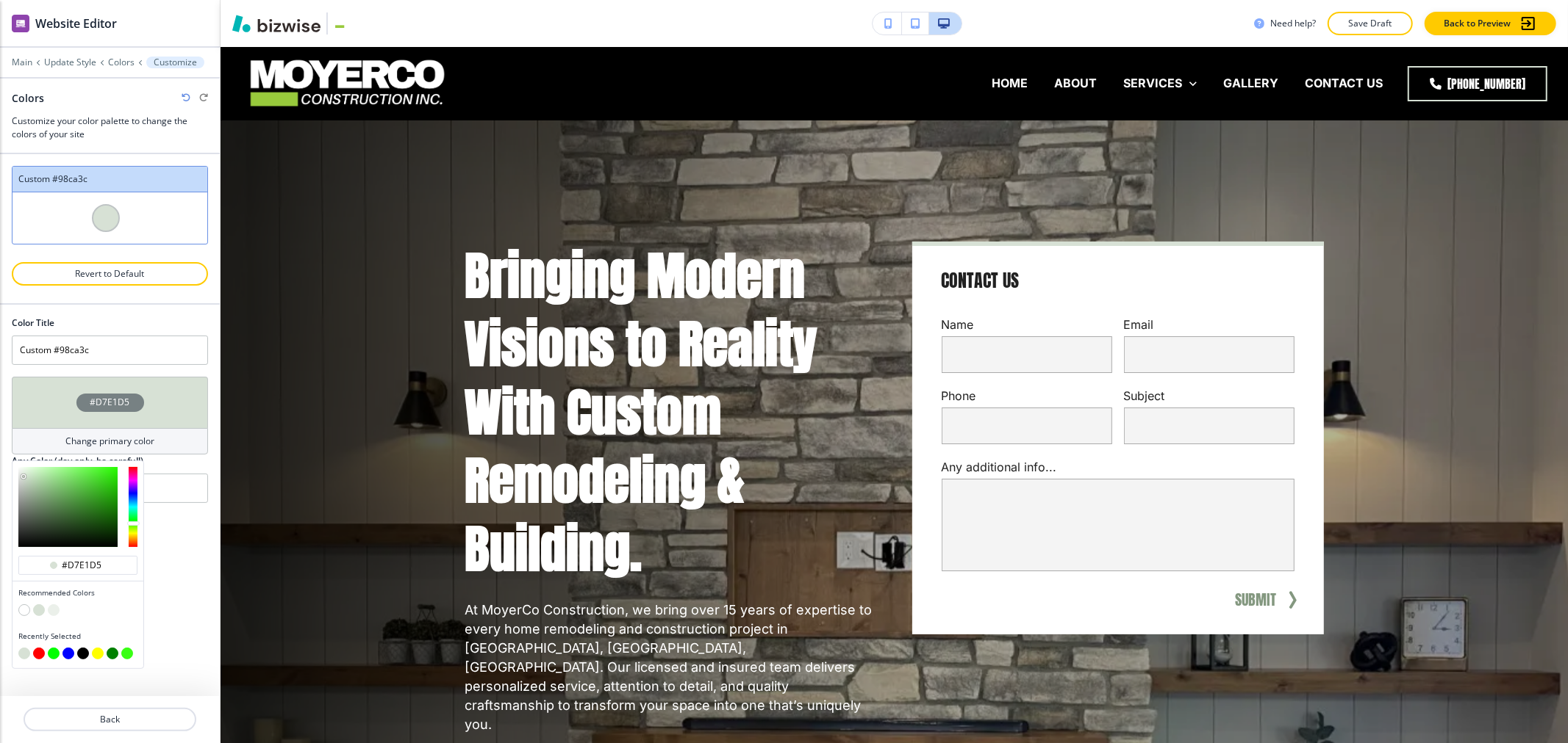
type input "#eef8ec"
click at [23, 470] on div at bounding box center [68, 507] width 100 height 80
type input "#eef8ec"
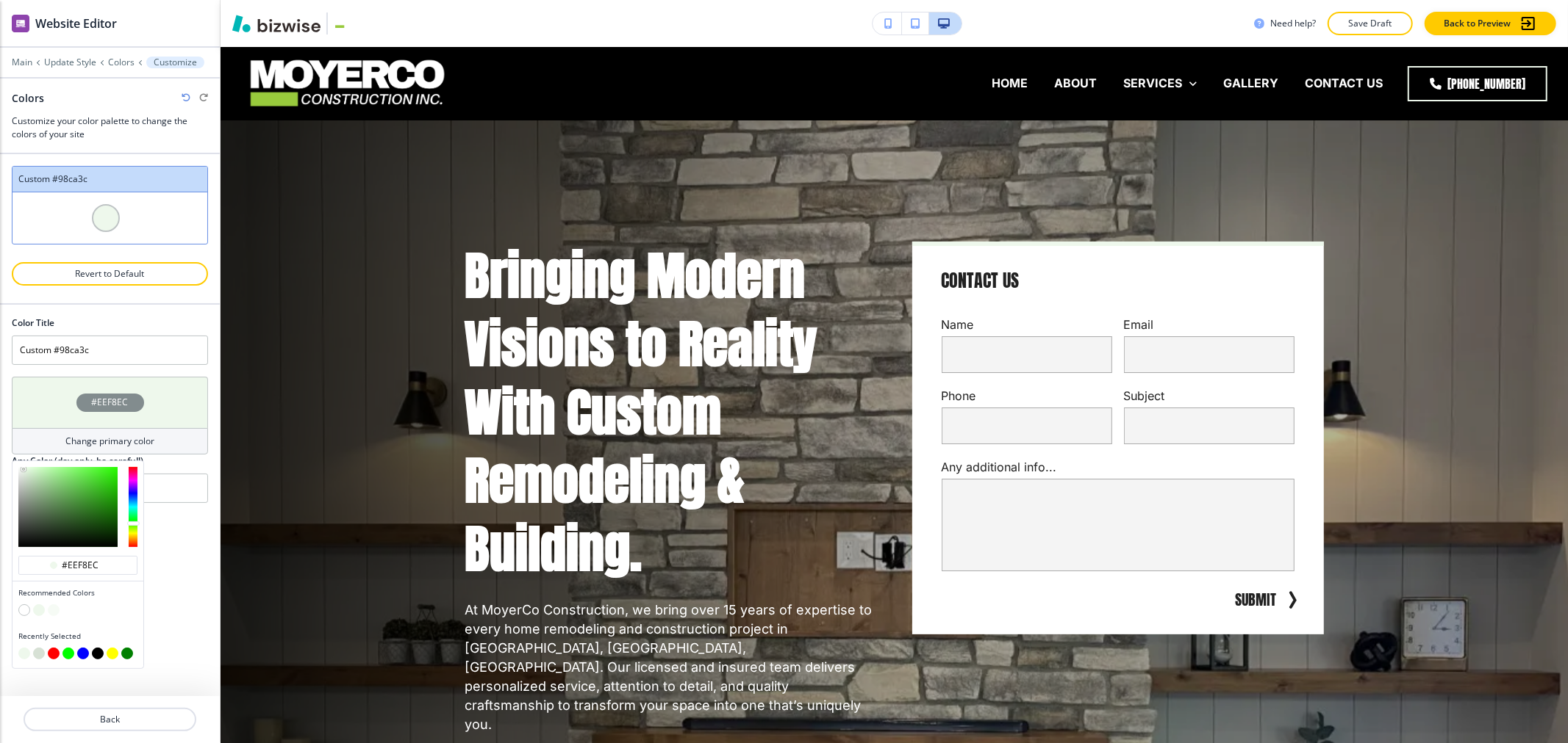
type input "#f7f8f7"
click at [20, 470] on div at bounding box center [68, 507] width 100 height 80
type input "#f7f8f7"
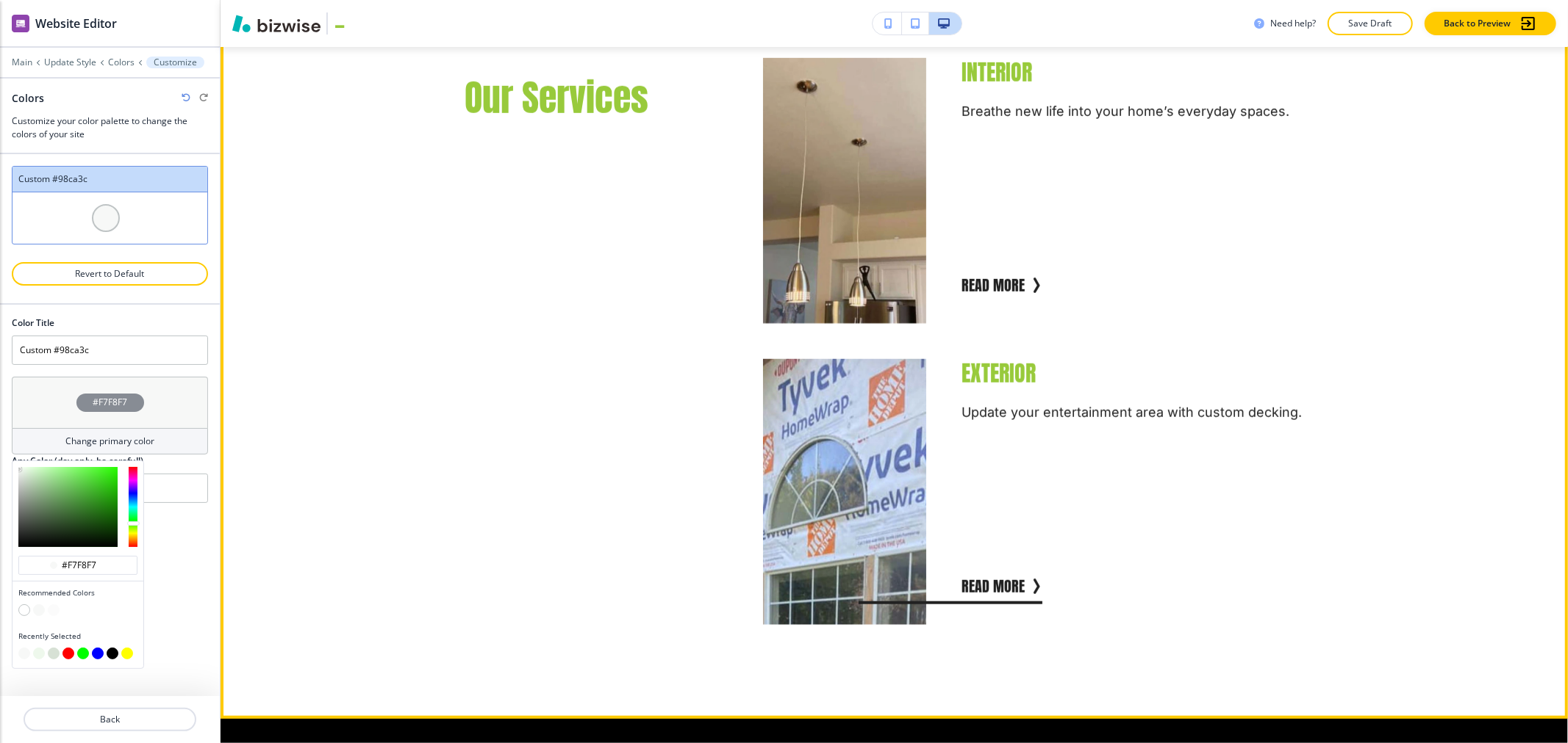
scroll to position [979, 0]
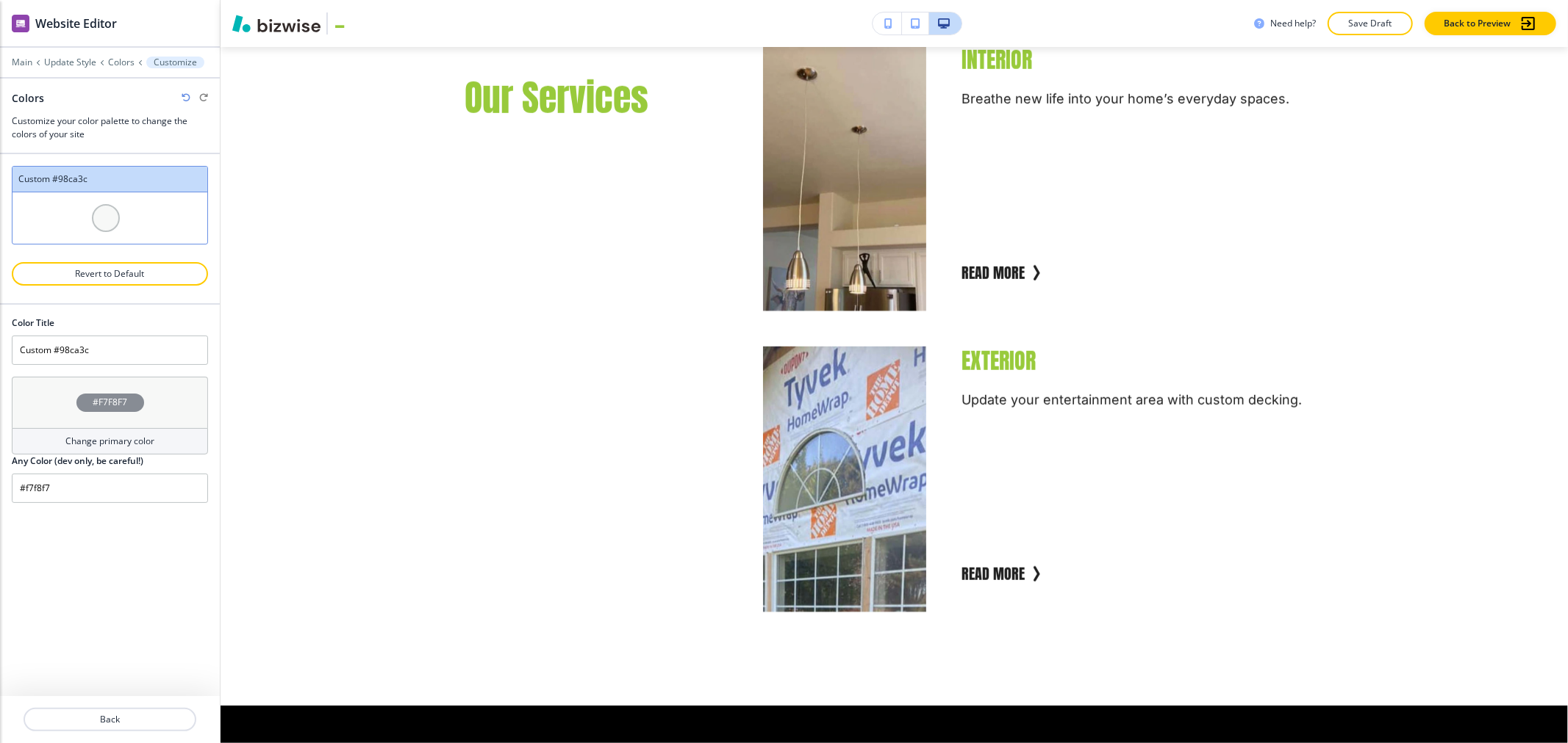
click at [166, 639] on div "Color Title Custom #98ca3c #F7F8F7 Change primary color Any Color (dev only, be…" at bounding box center [109, 500] width 220 height 392
click at [128, 713] on p "Back" at bounding box center [110, 720] width 170 height 14
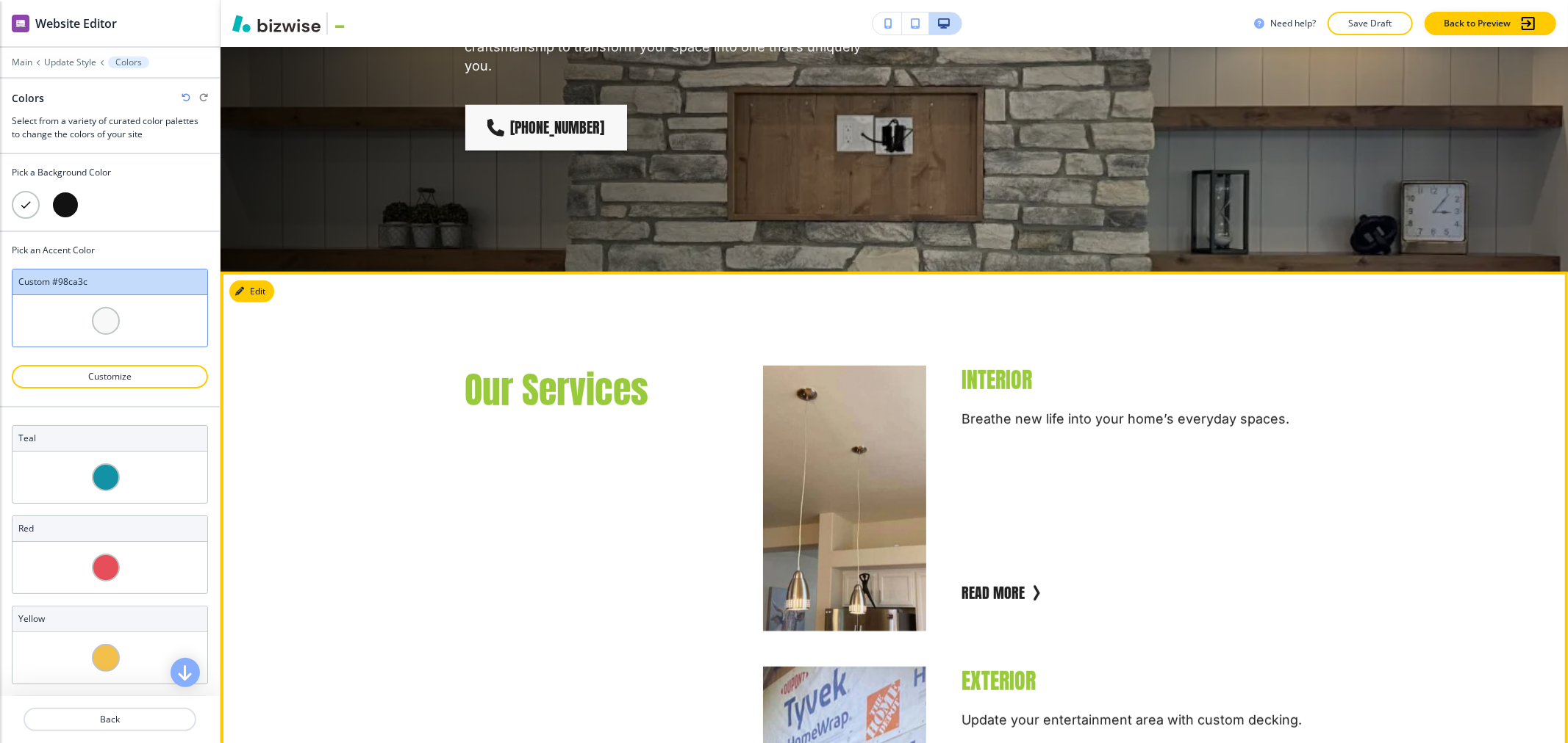
scroll to position [652, 0]
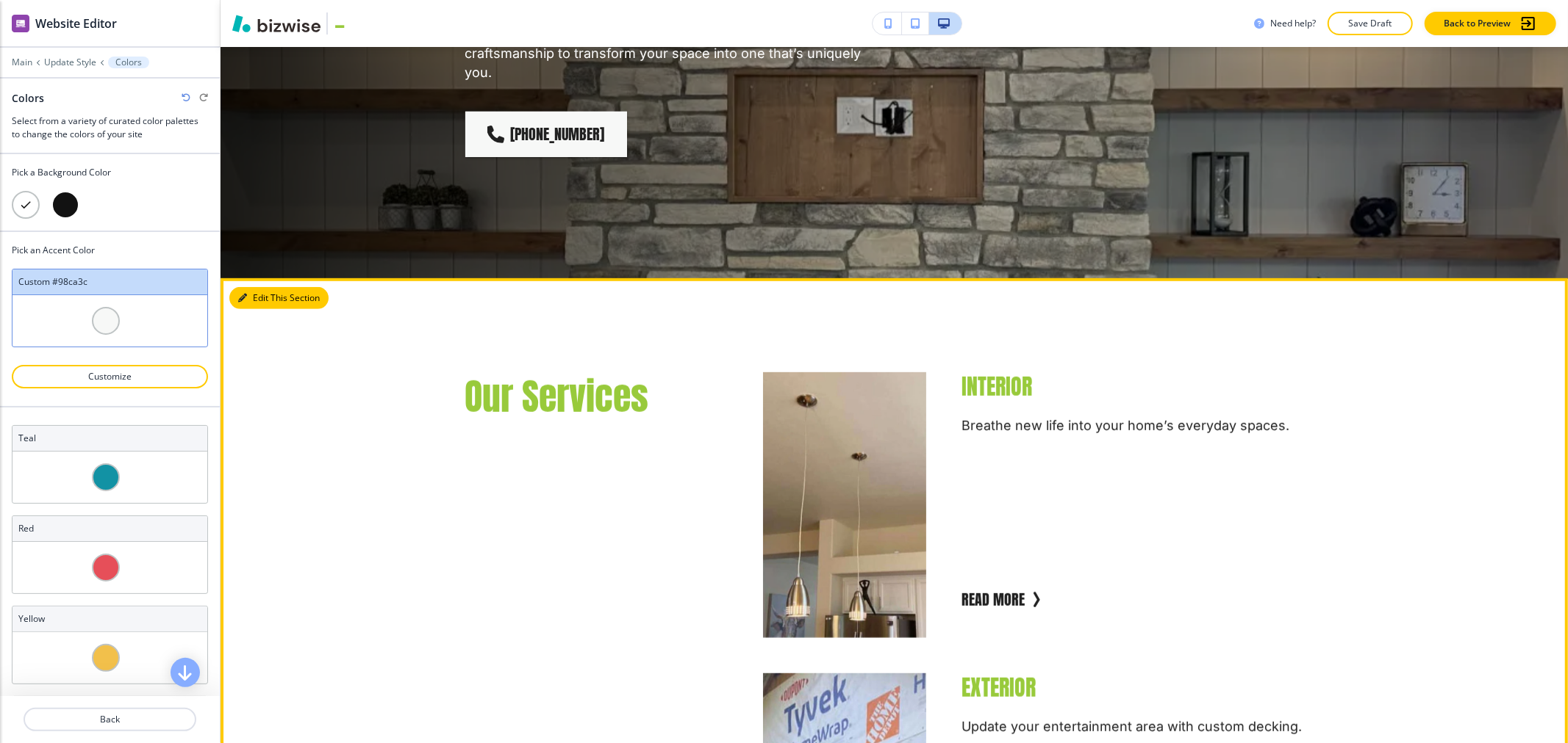
click at [260, 287] on button "Edit This Section" at bounding box center [279, 298] width 100 height 22
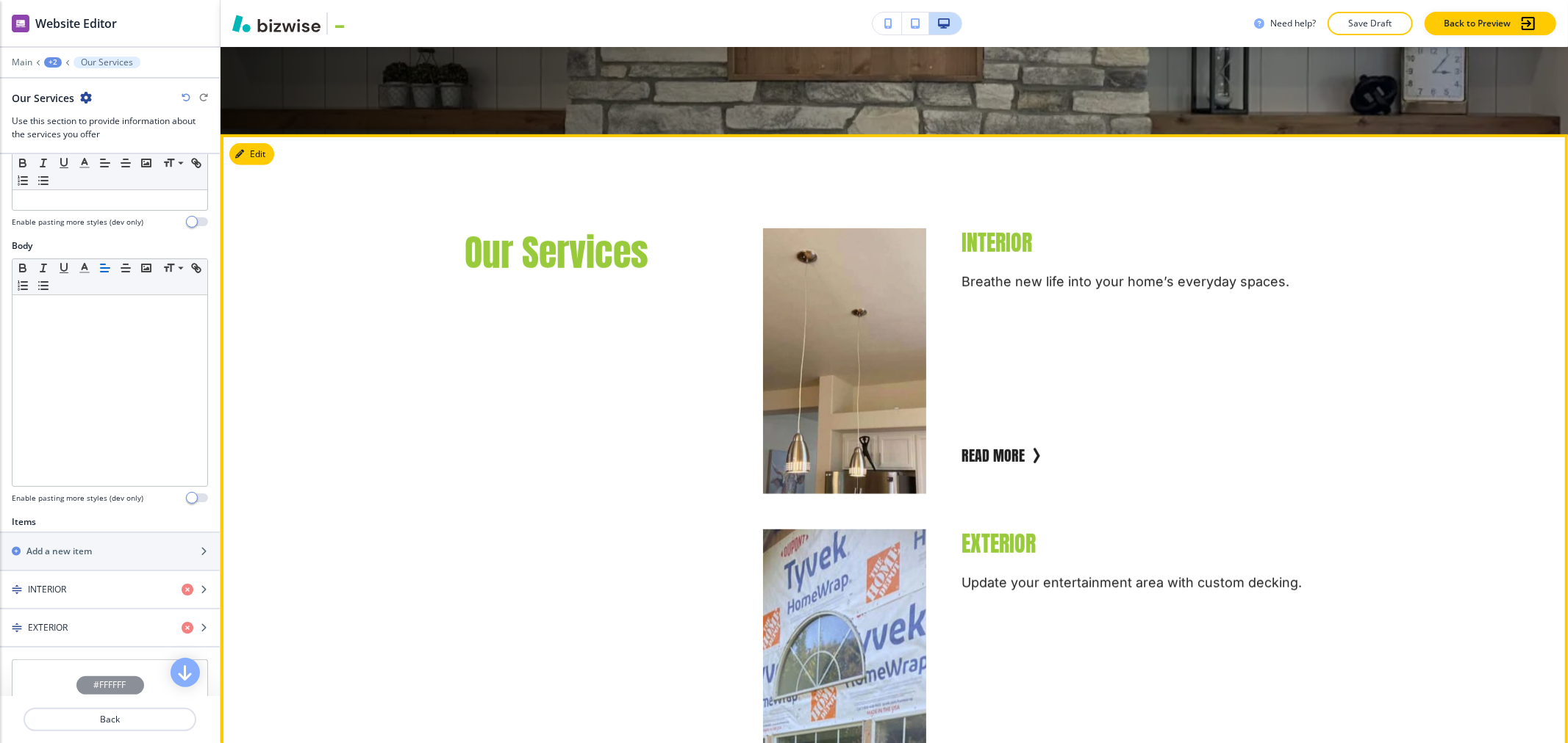
scroll to position [700, 0]
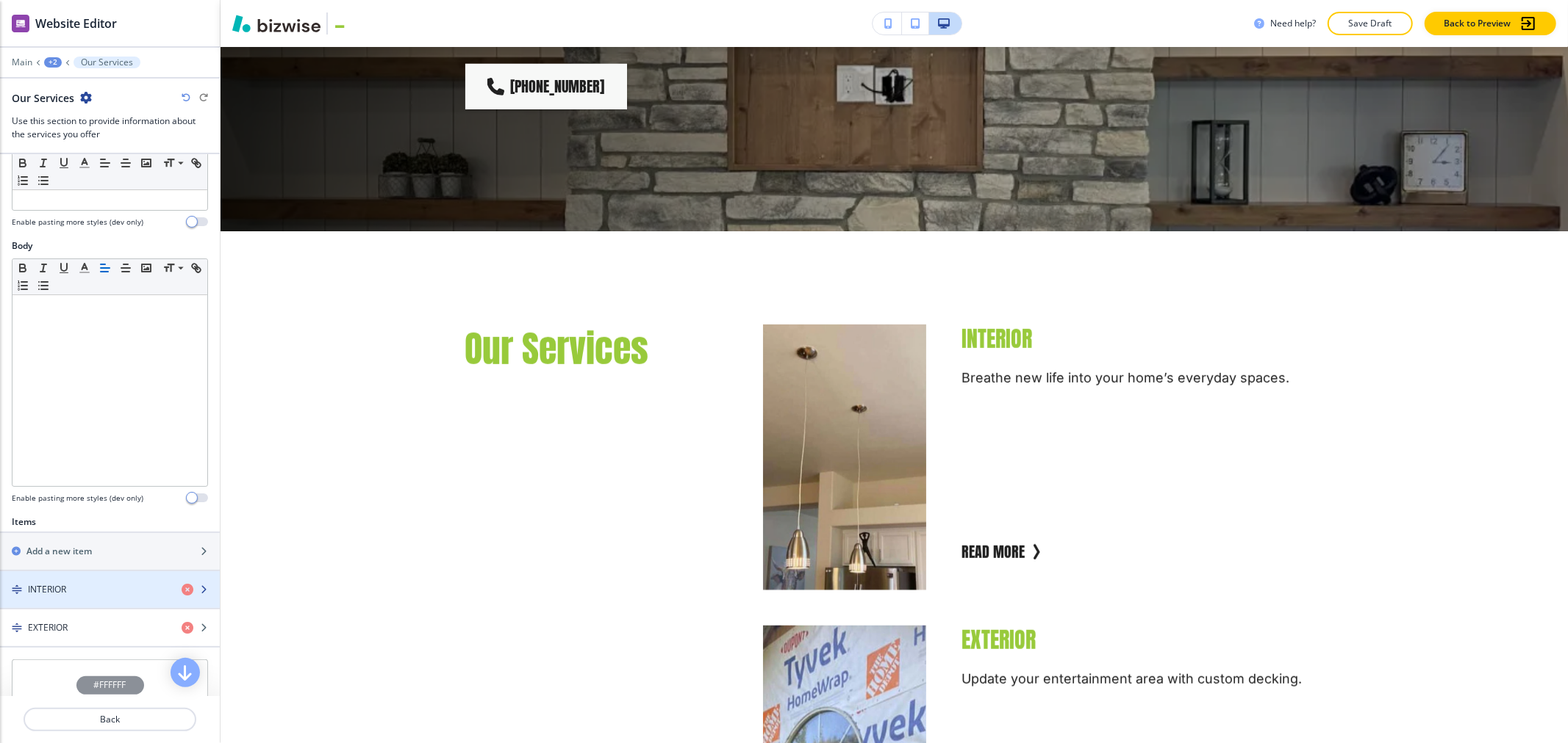
click at [91, 589] on div "INTERIOR" at bounding box center [85, 590] width 170 height 14
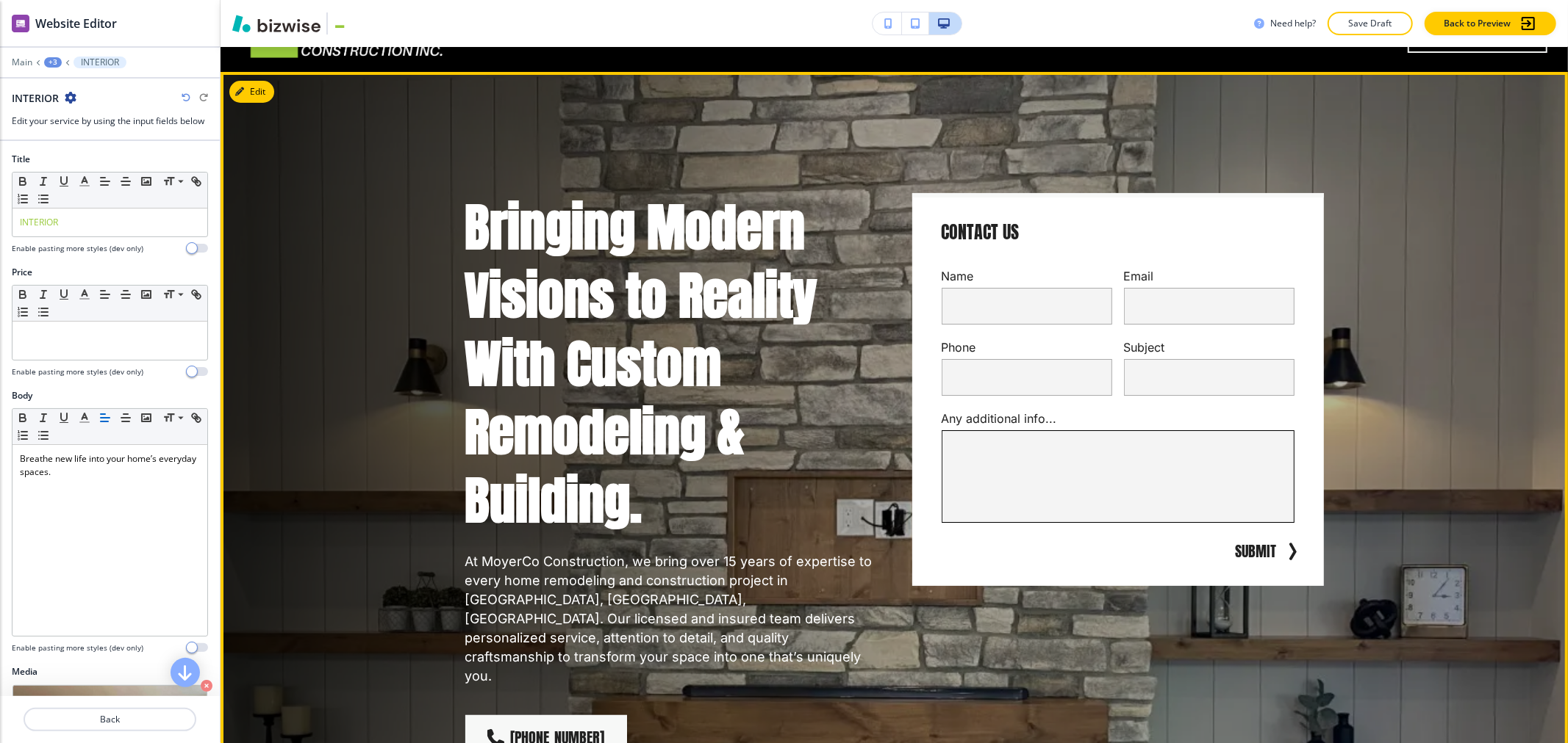
scroll to position [47, 0]
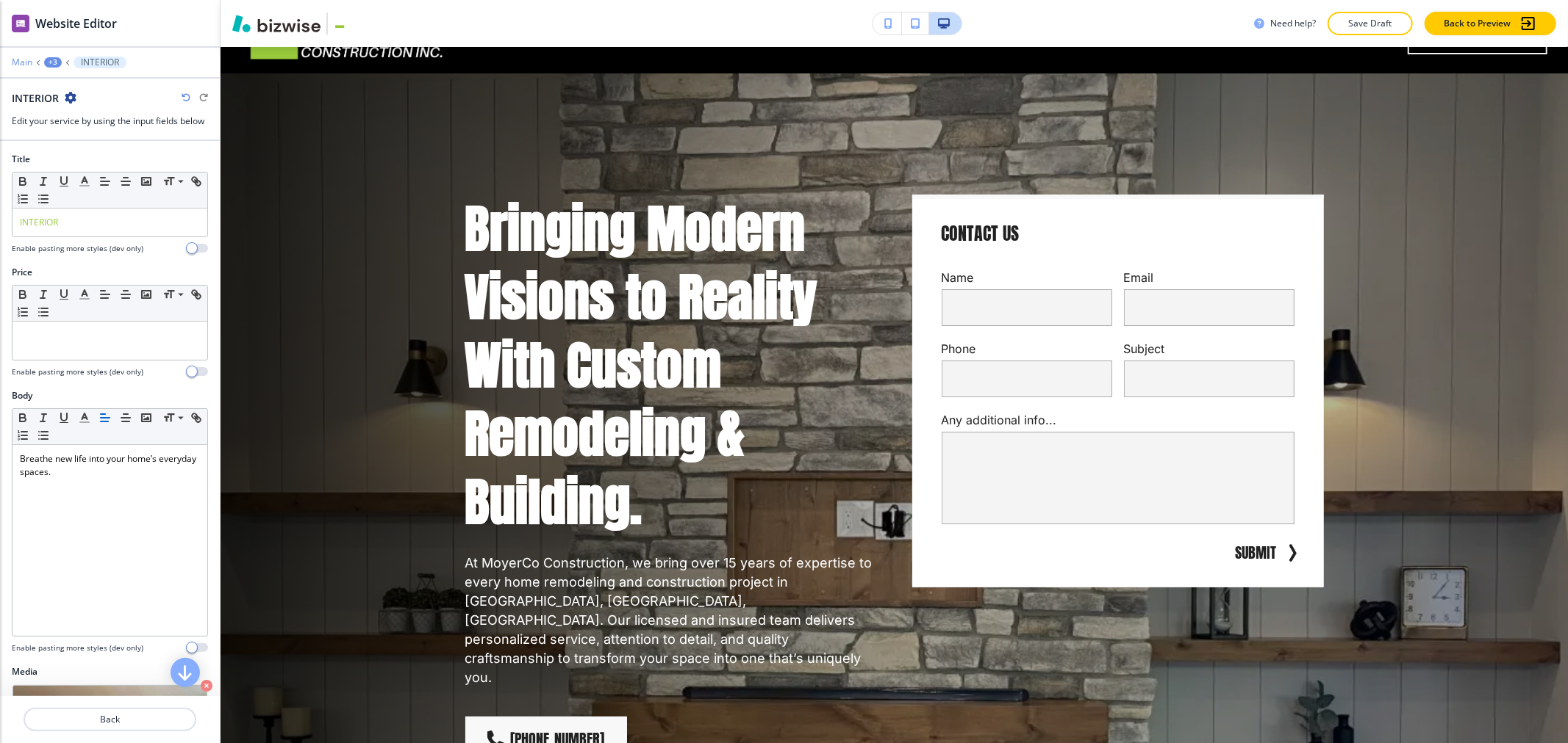
click at [25, 62] on p "Main" at bounding box center [21, 62] width 21 height 11
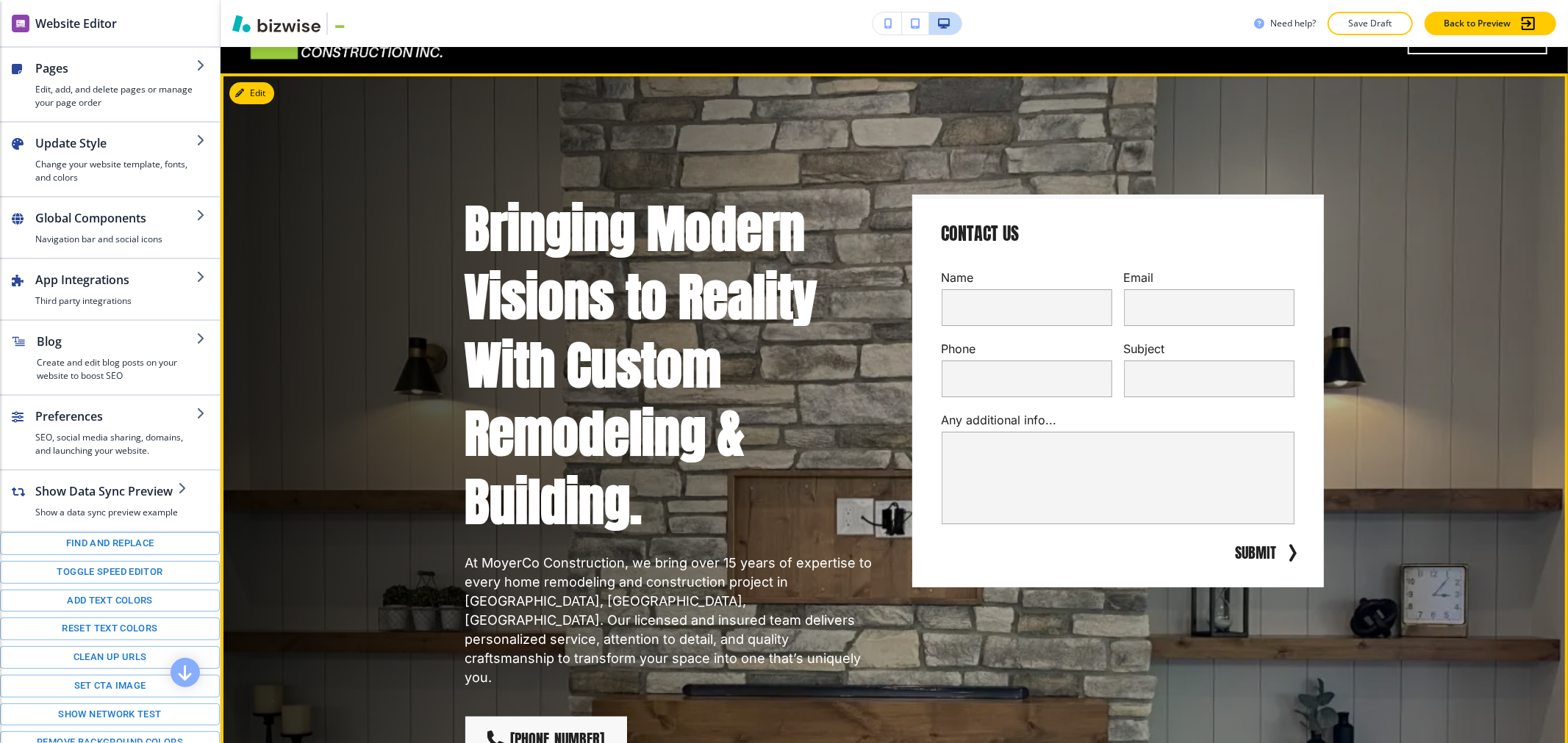
scroll to position [0, 0]
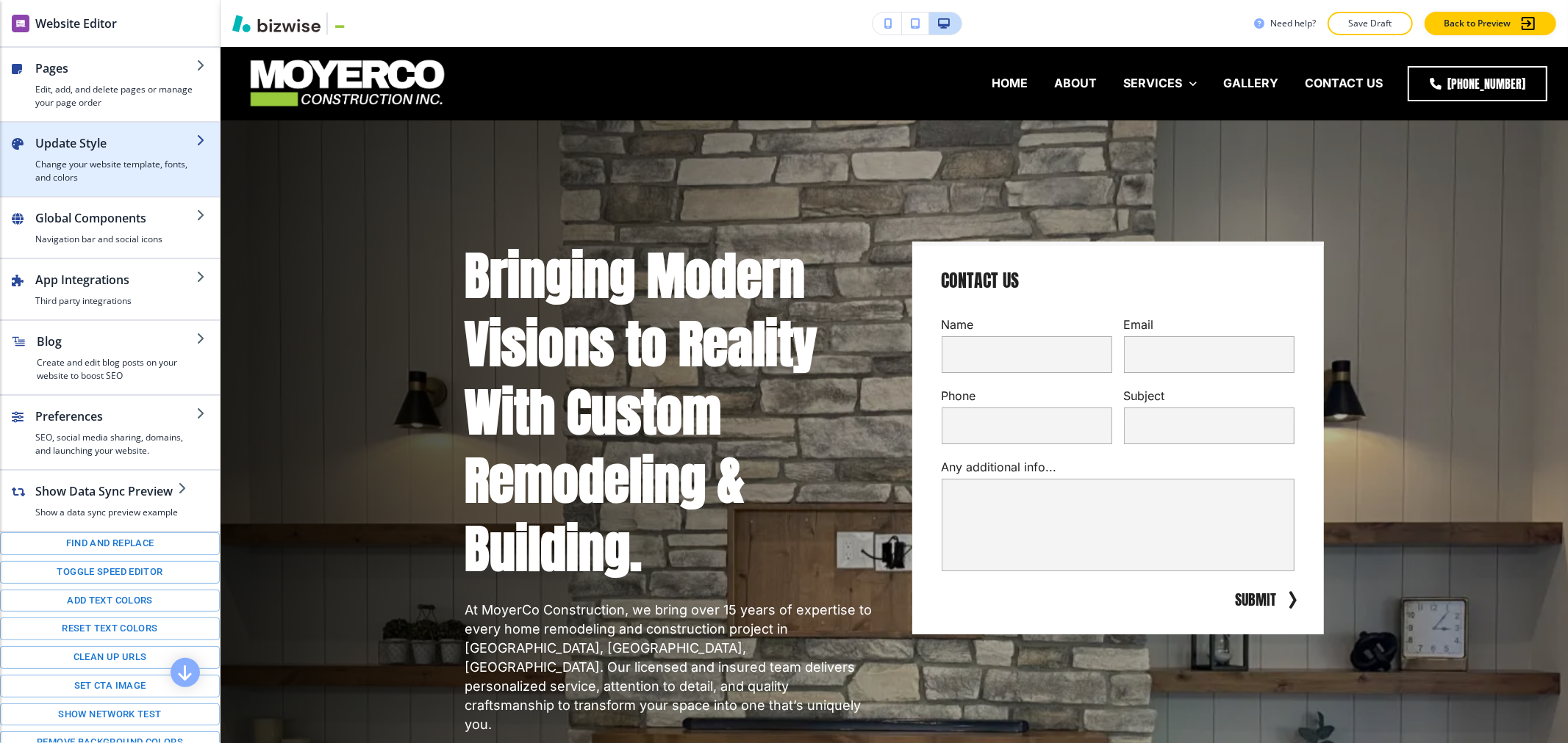
click at [92, 177] on h4 "Change your website template, fonts, and colors" at bounding box center [115, 171] width 161 height 26
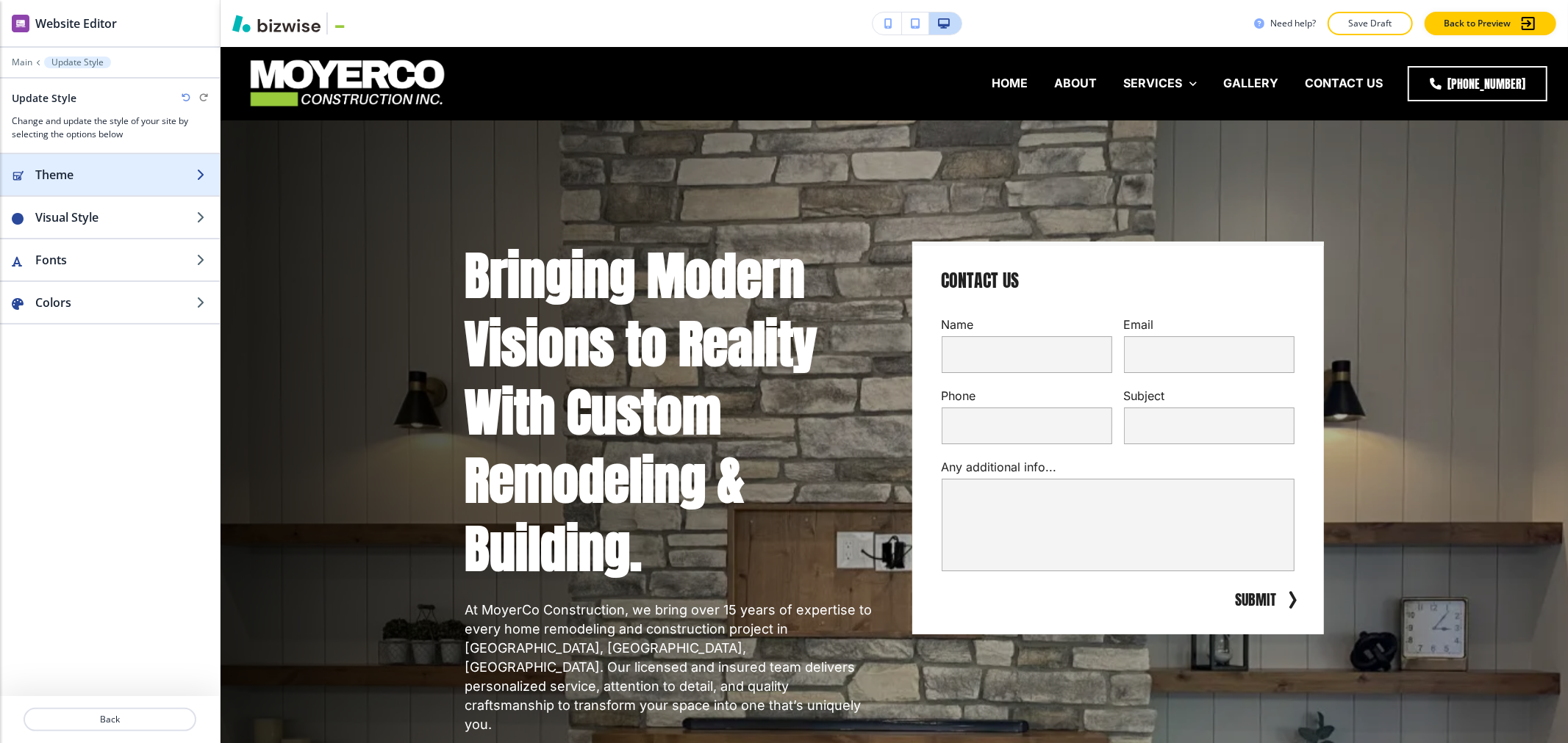
click at [114, 181] on h2 "Theme" at bounding box center [115, 175] width 161 height 18
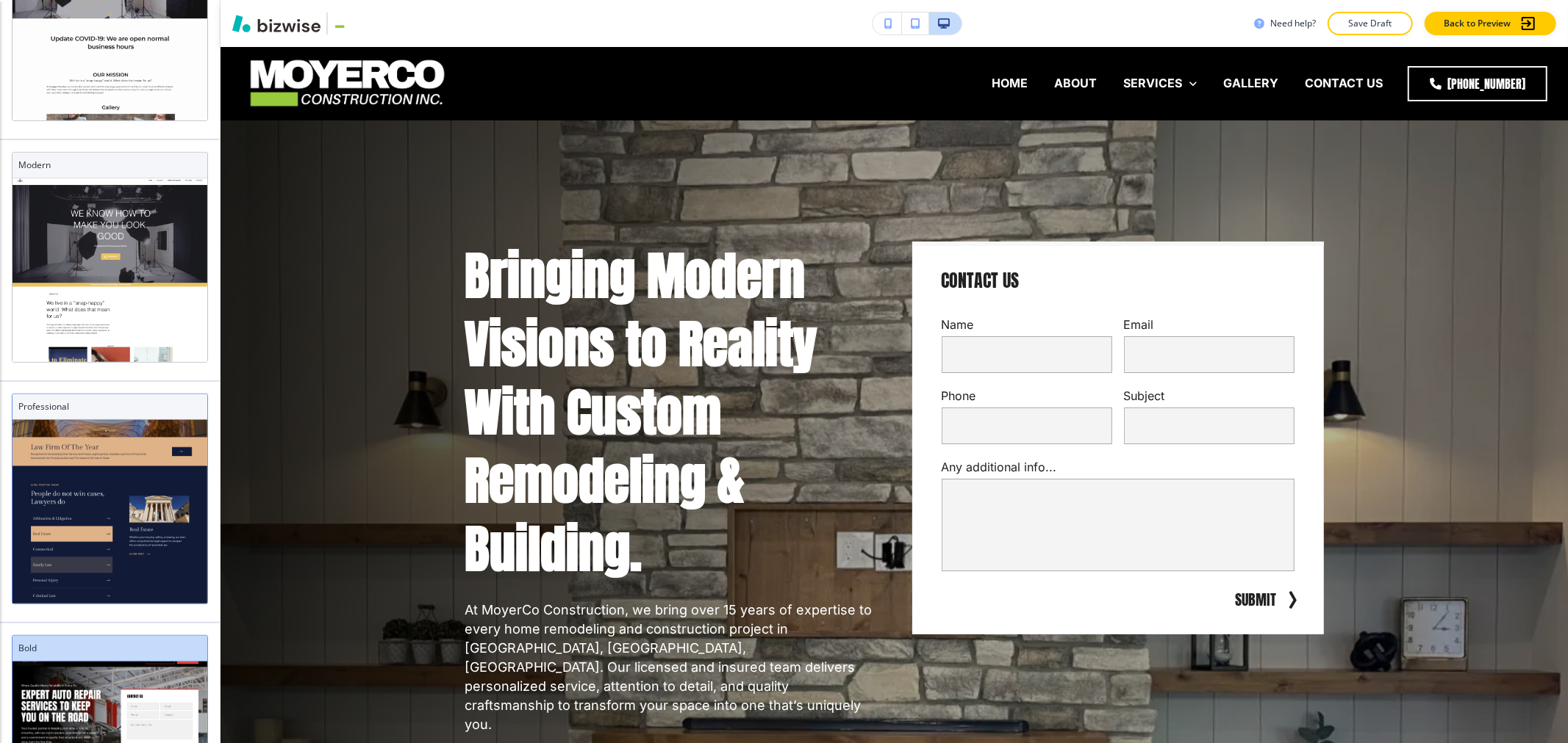
scroll to position [148, 0]
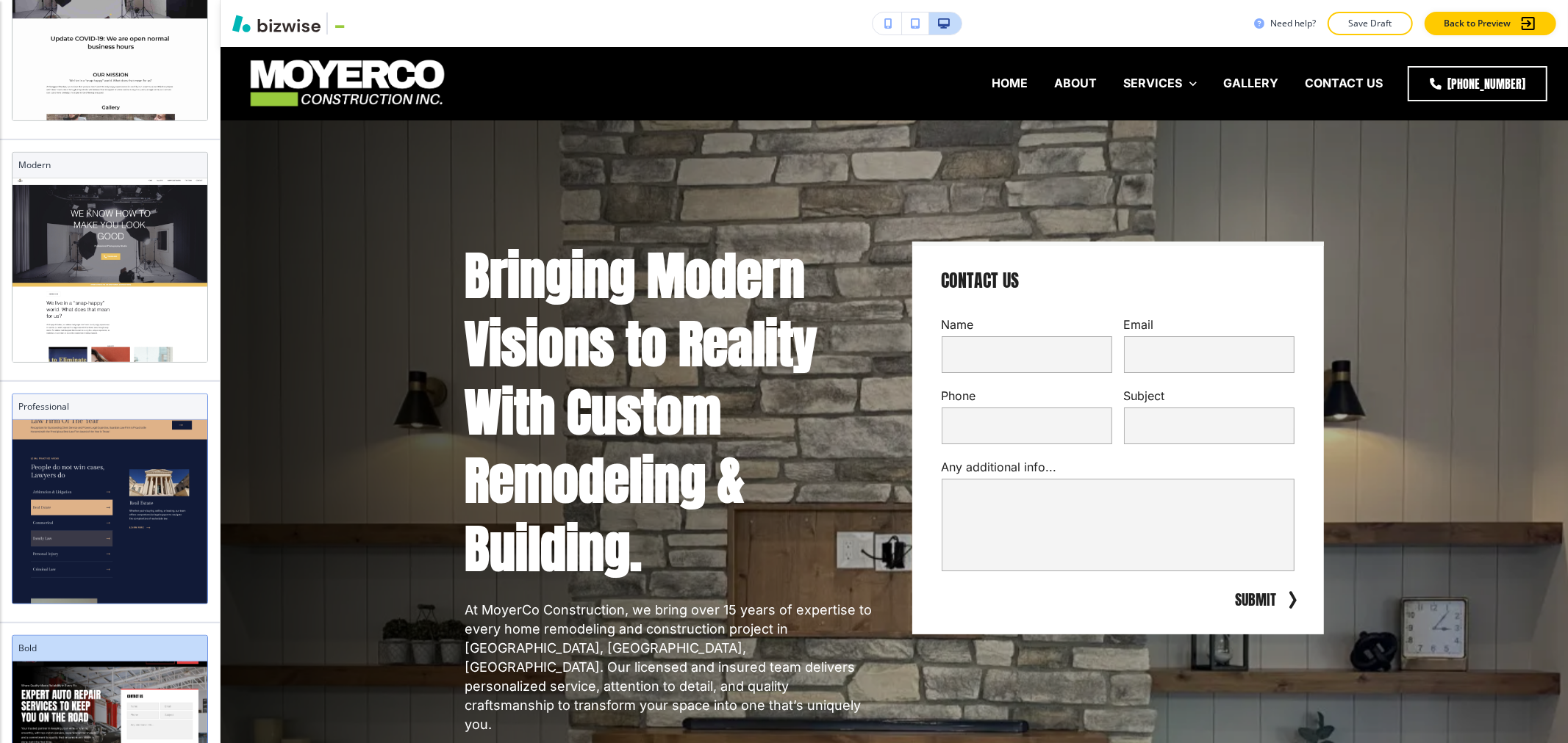
click at [90, 405] on h3 "Professional" at bounding box center [109, 407] width 183 height 14
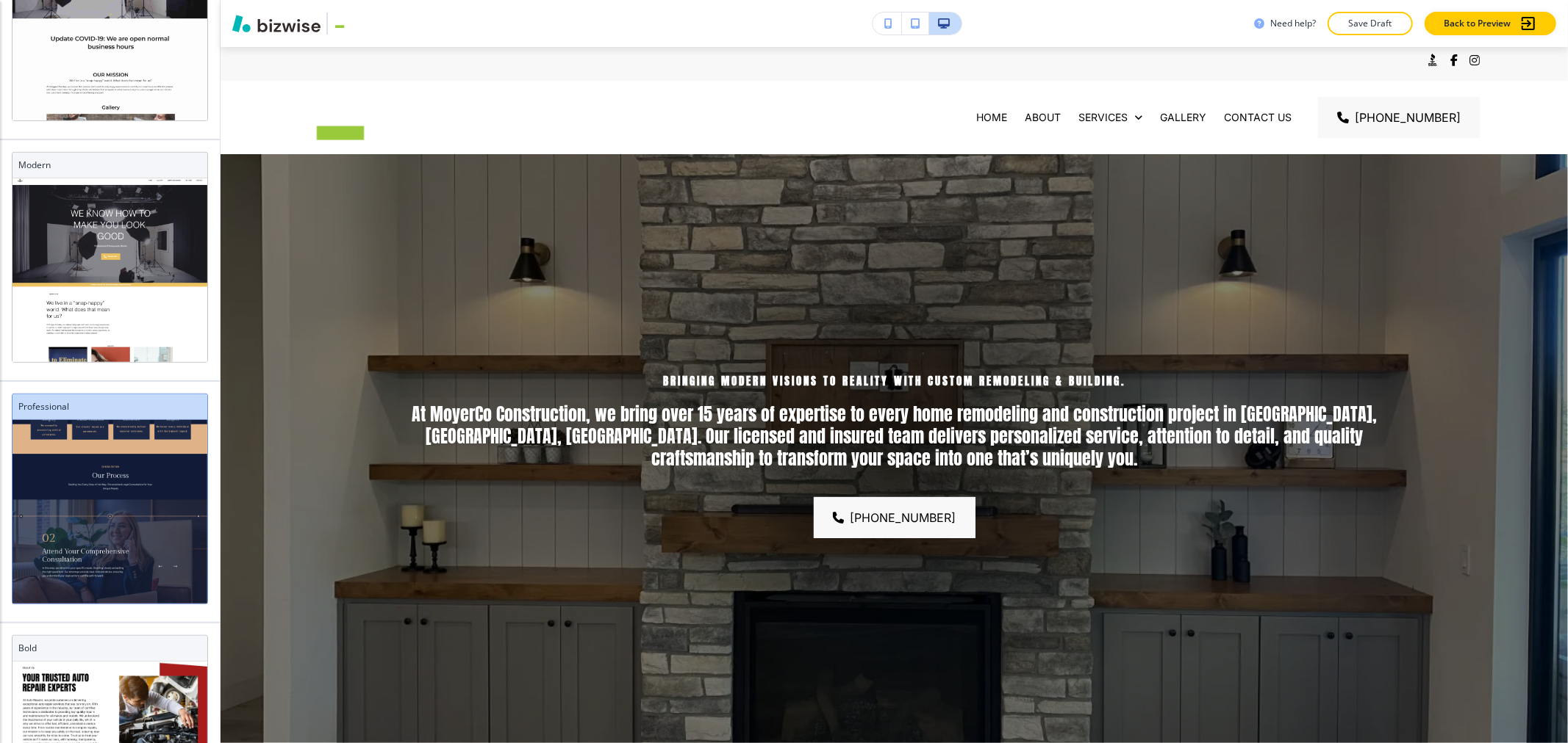
scroll to position [283, 0]
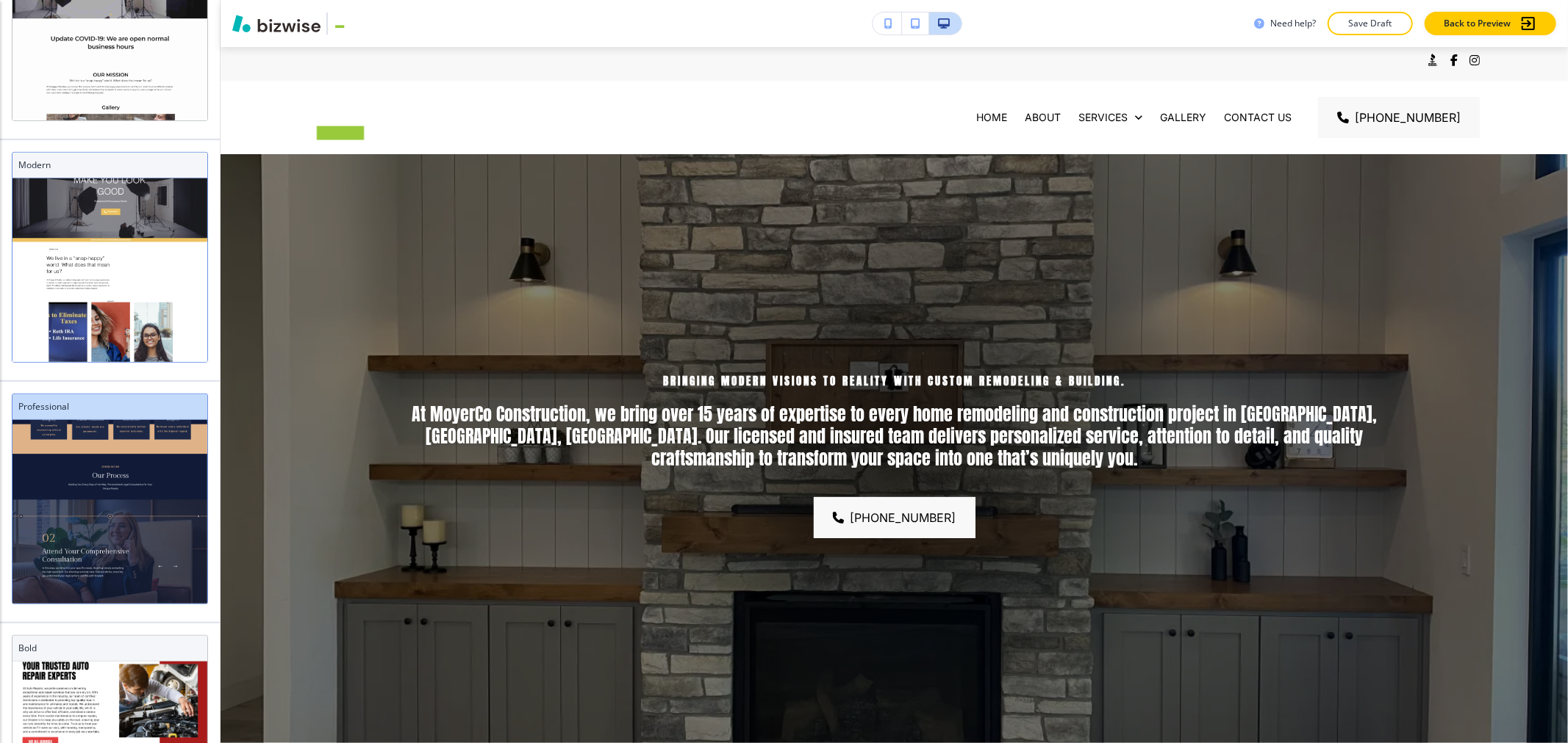
click at [128, 166] on h3 "Modern" at bounding box center [109, 165] width 183 height 14
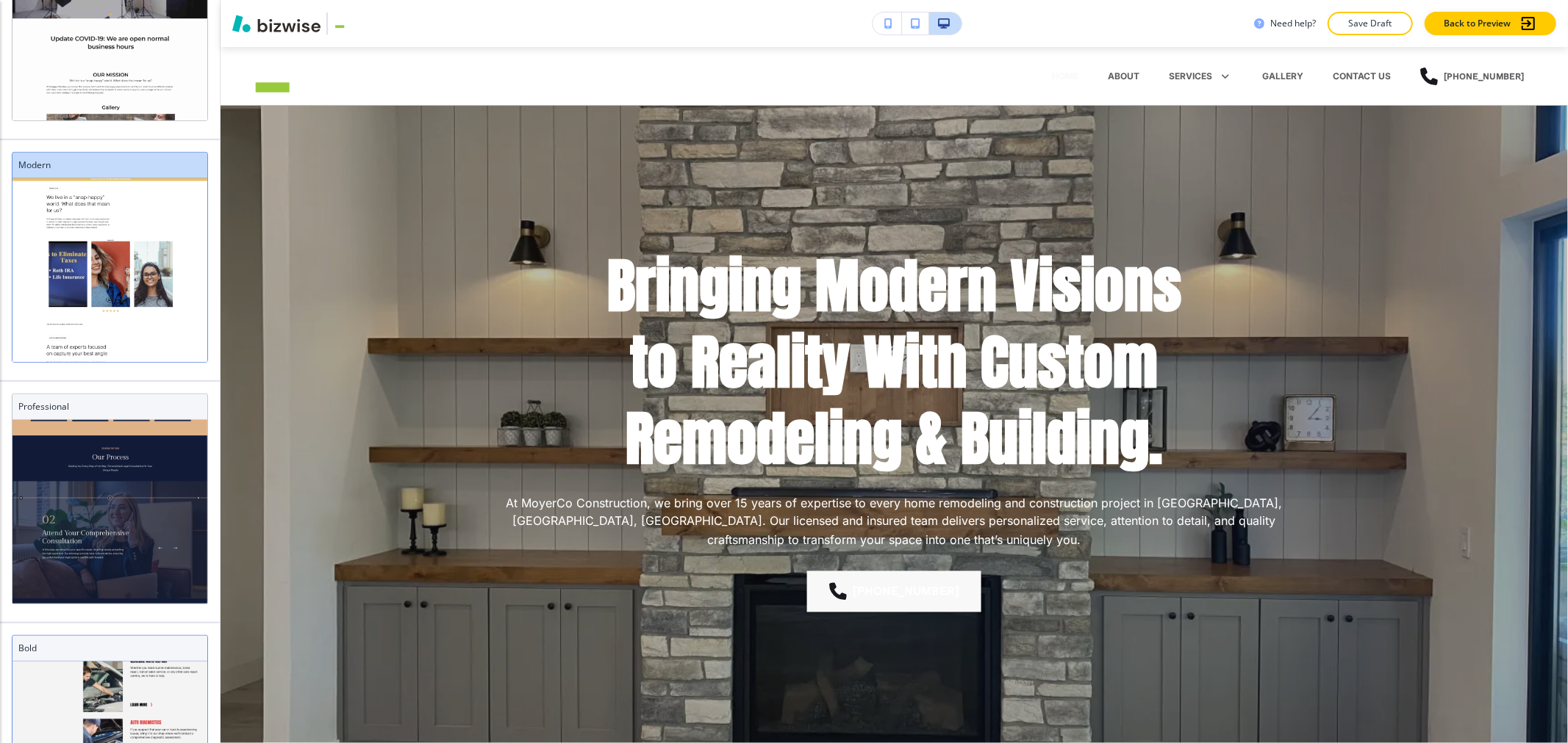
scroll to position [526, 0]
click at [84, 657] on div "Bold" at bounding box center [109, 648] width 194 height 25
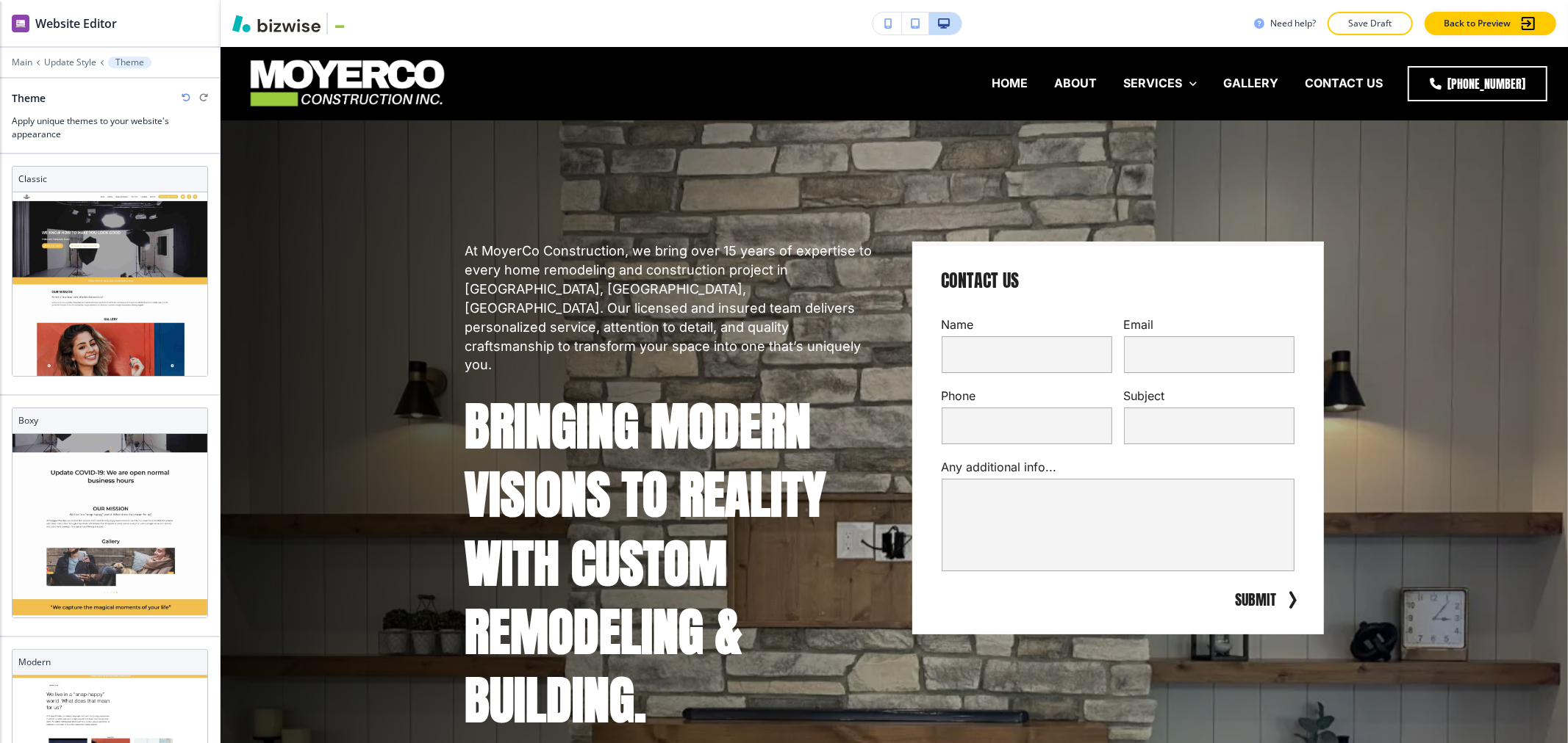
scroll to position [4, 0]
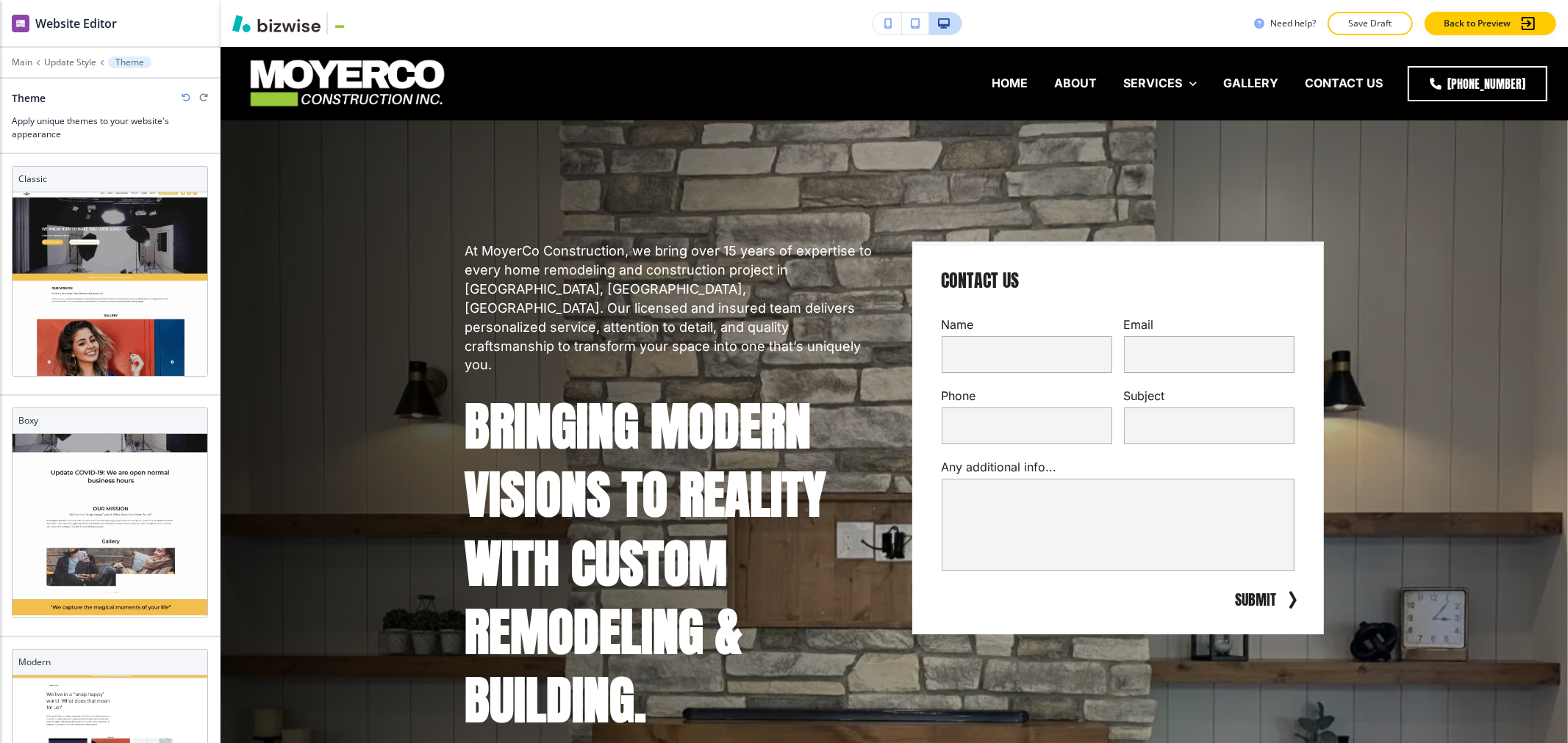
click at [182, 97] on icon "button" at bounding box center [186, 98] width 9 height 9
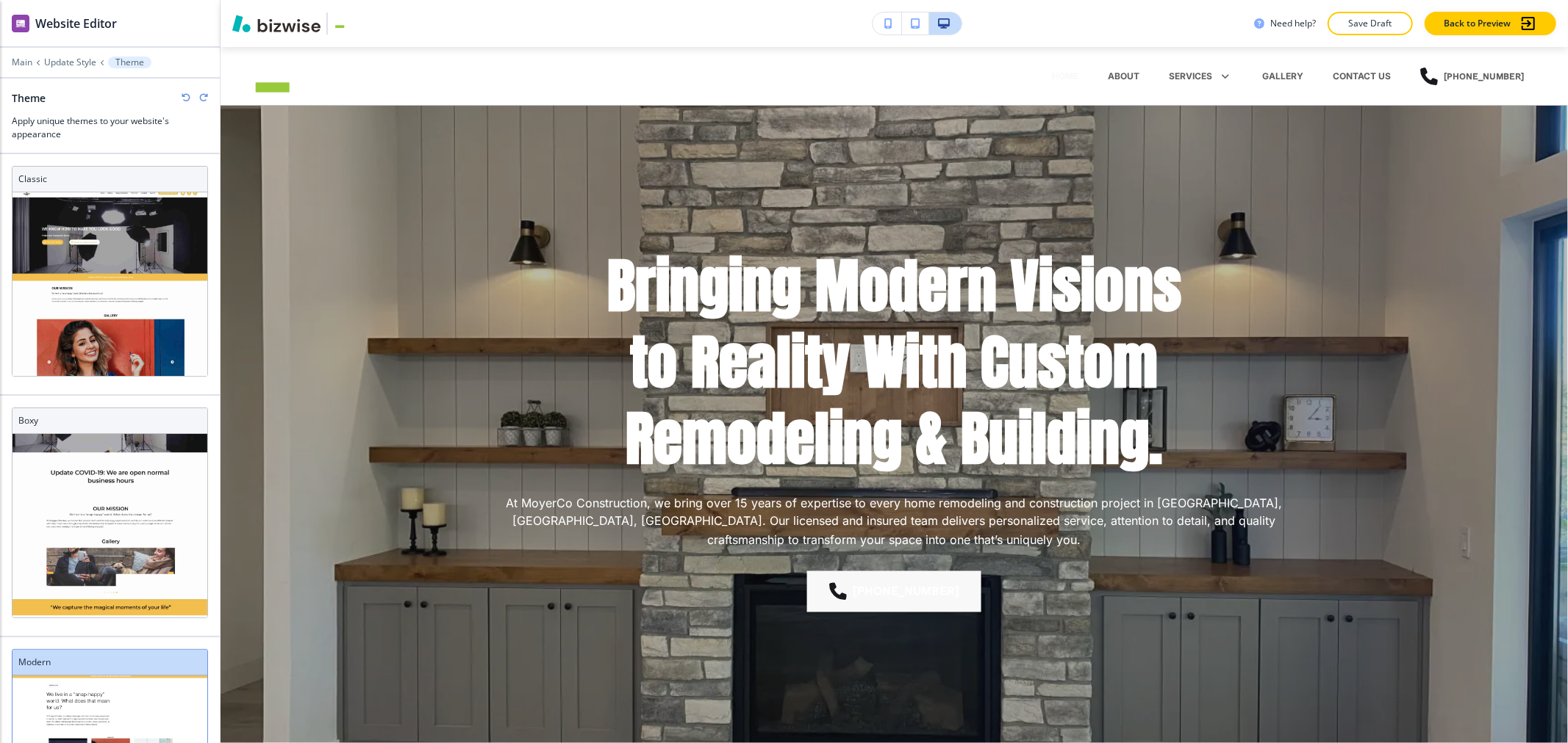
click at [182, 97] on icon "button" at bounding box center [186, 98] width 9 height 9
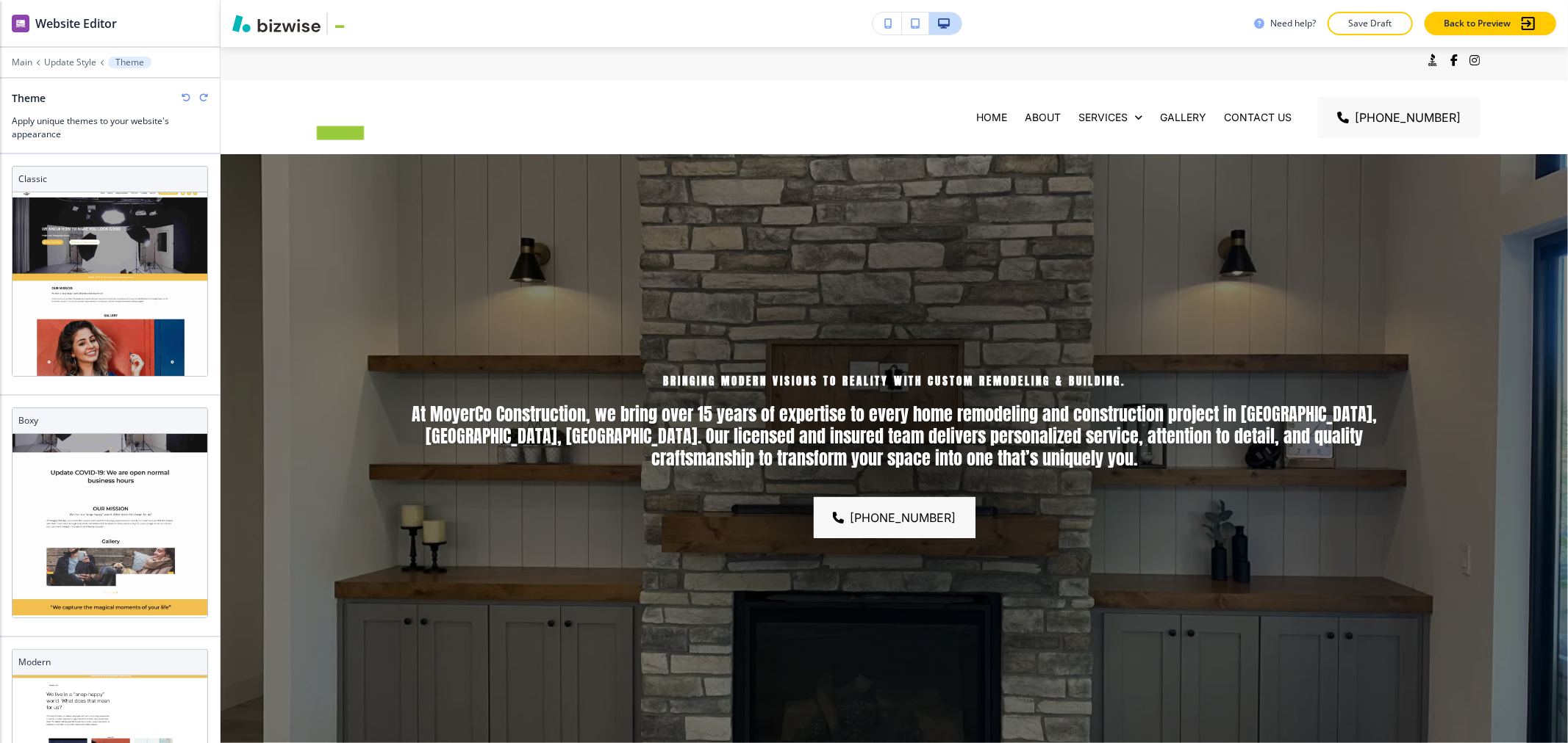
click at [182, 97] on icon "button" at bounding box center [186, 98] width 9 height 9
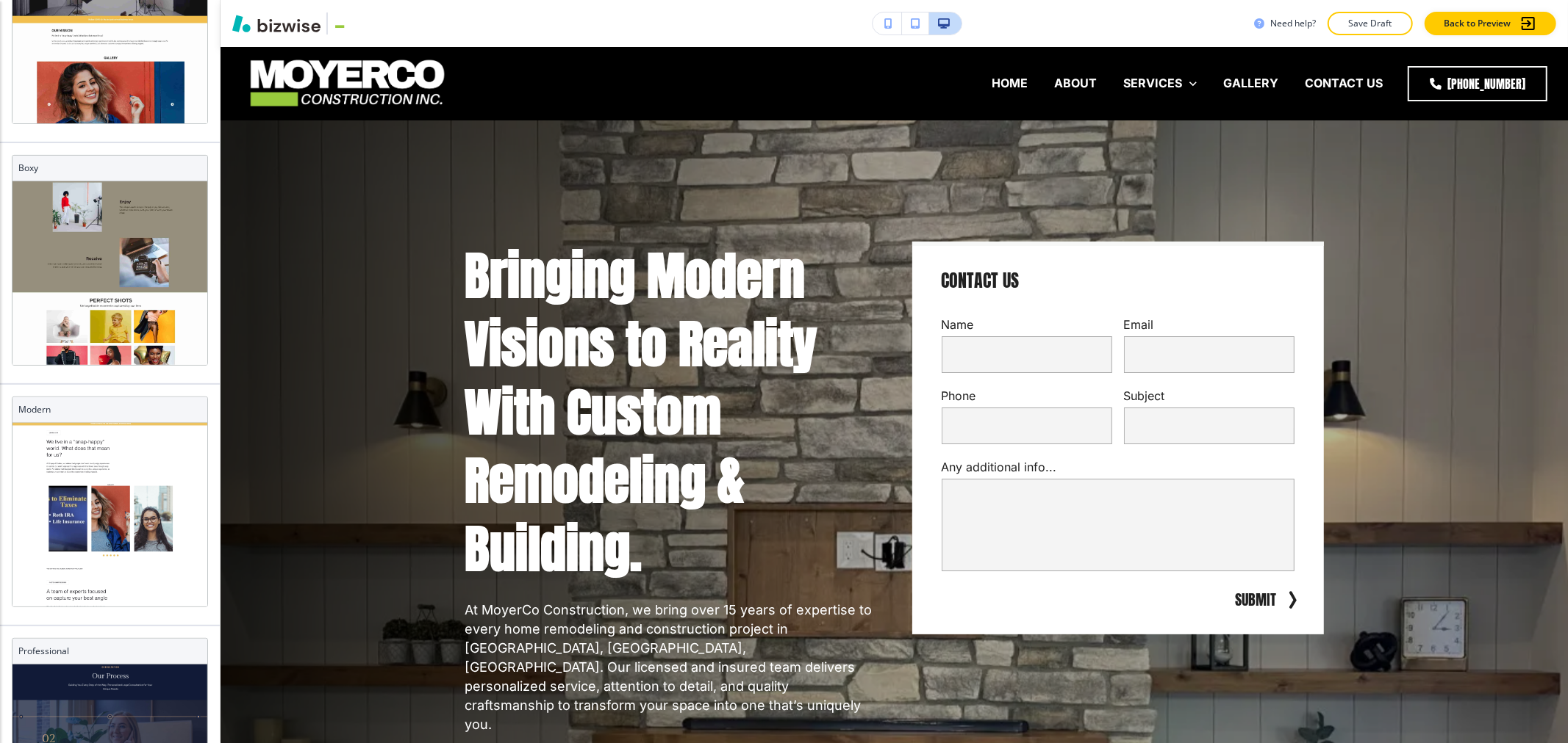
scroll to position [0, 0]
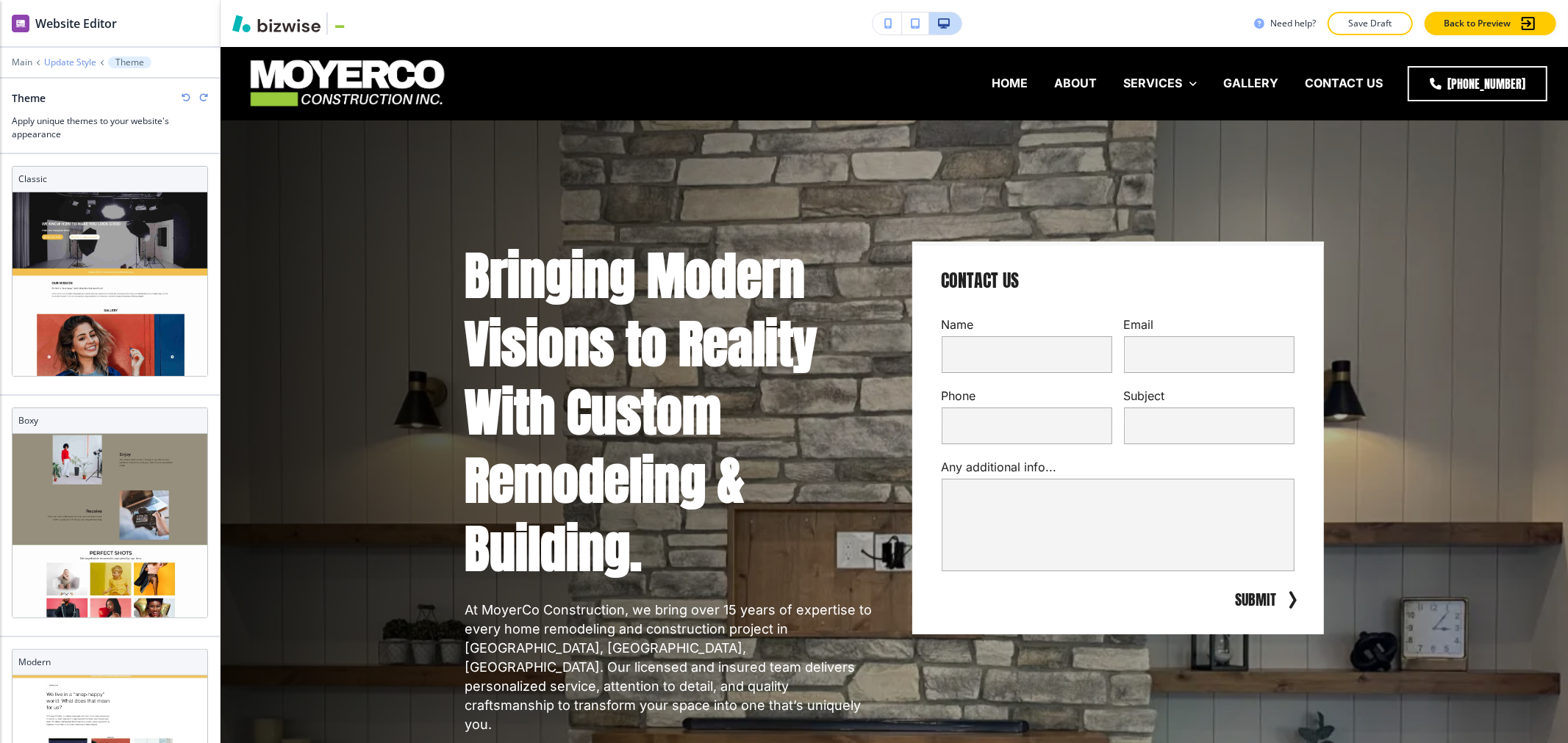
click at [54, 62] on p "Update Style" at bounding box center [69, 62] width 52 height 11
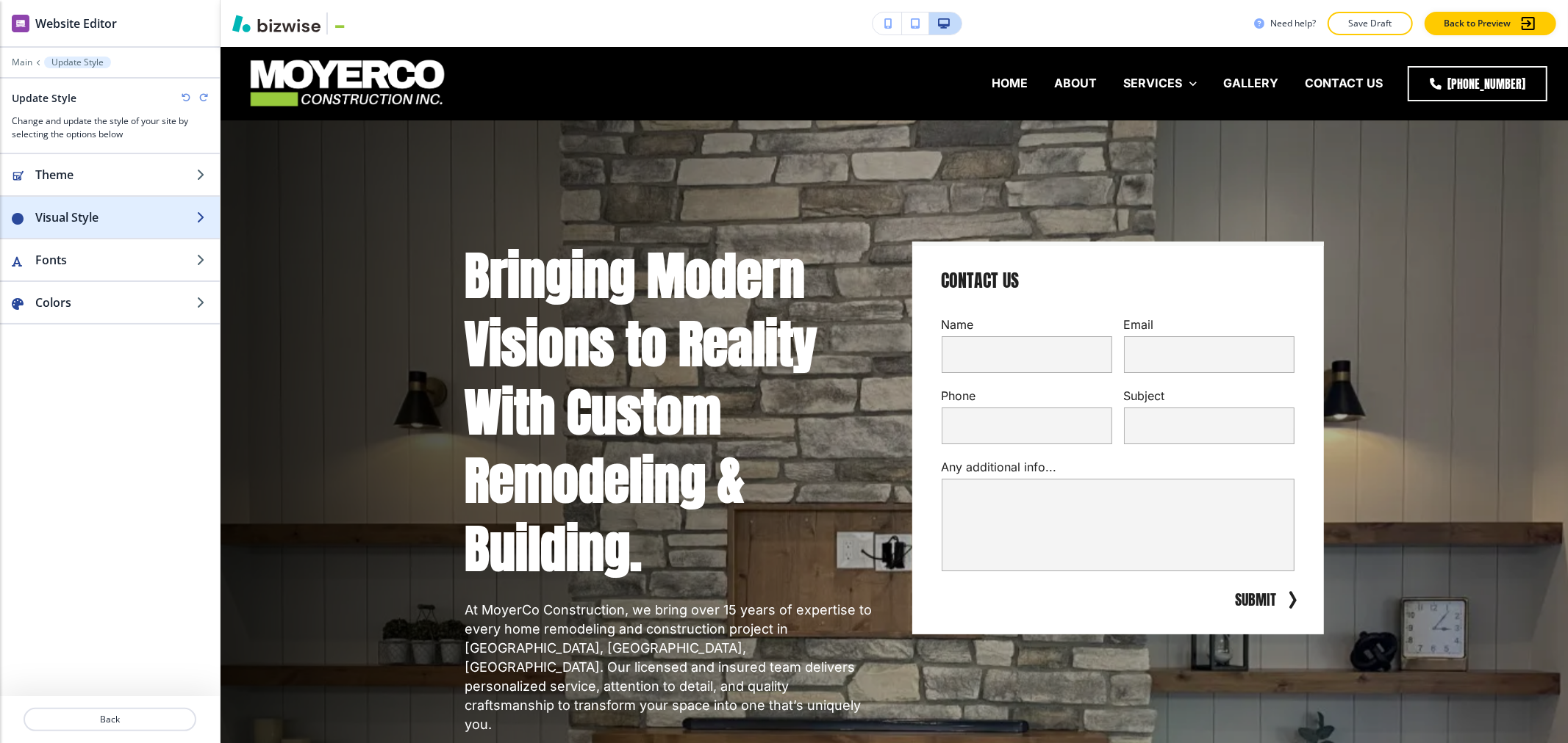
click at [117, 222] on h2 "Visual Style" at bounding box center [115, 218] width 161 height 18
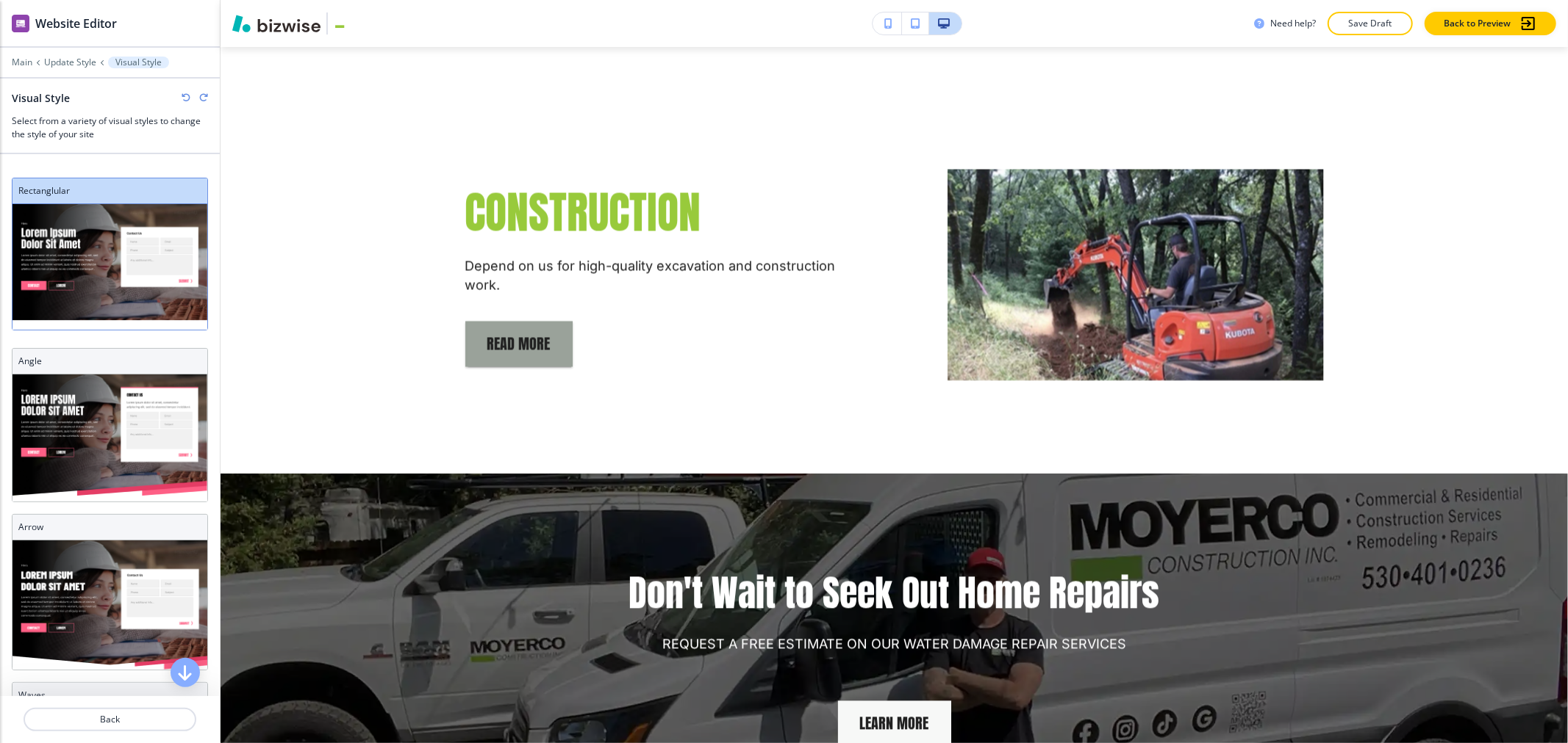
click at [71, 69] on div at bounding box center [109, 72] width 220 height 9
click at [70, 61] on p "Update Style" at bounding box center [69, 62] width 52 height 11
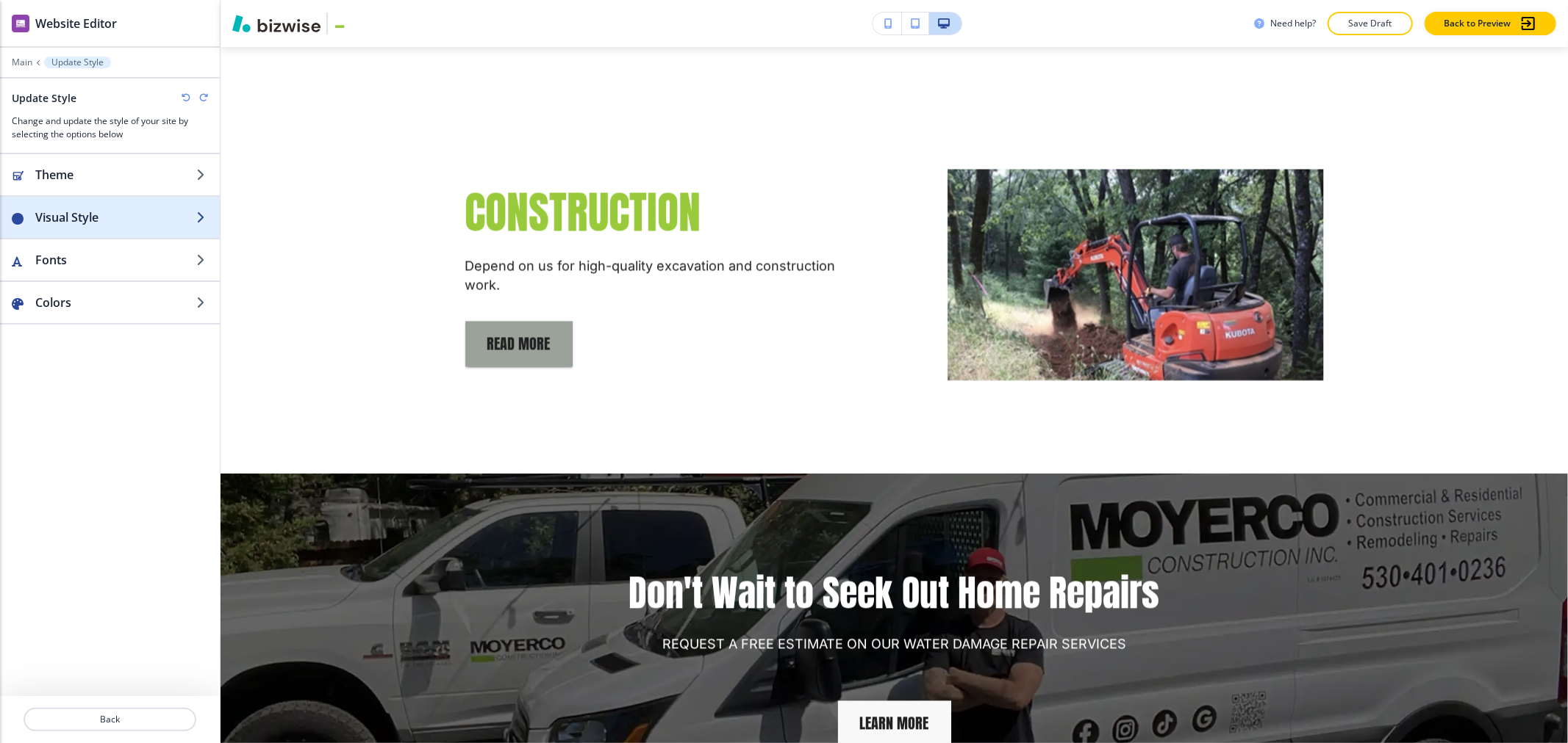
click at [66, 221] on h2 "Visual Style" at bounding box center [115, 218] width 161 height 18
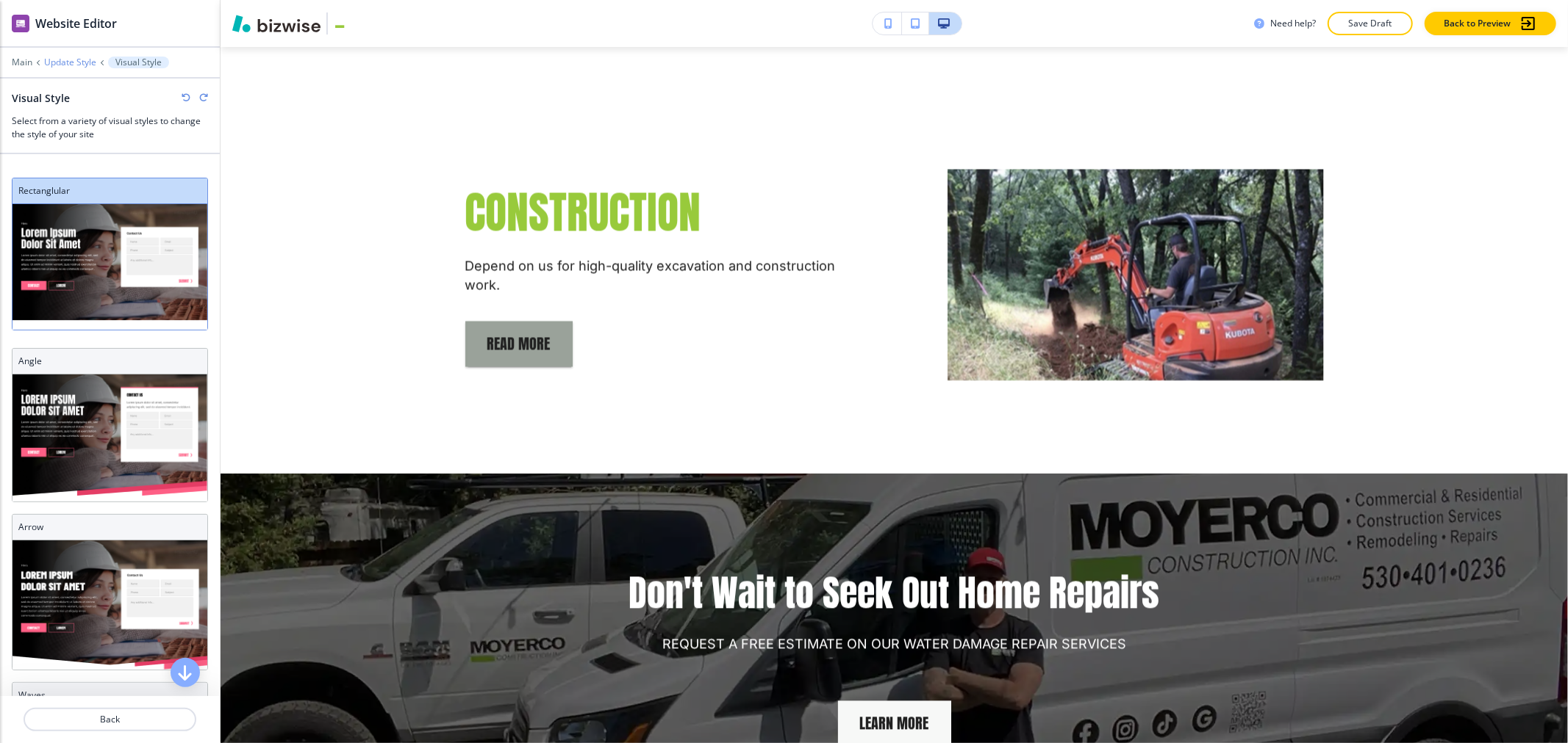
click at [62, 66] on p "Update Style" at bounding box center [69, 62] width 52 height 11
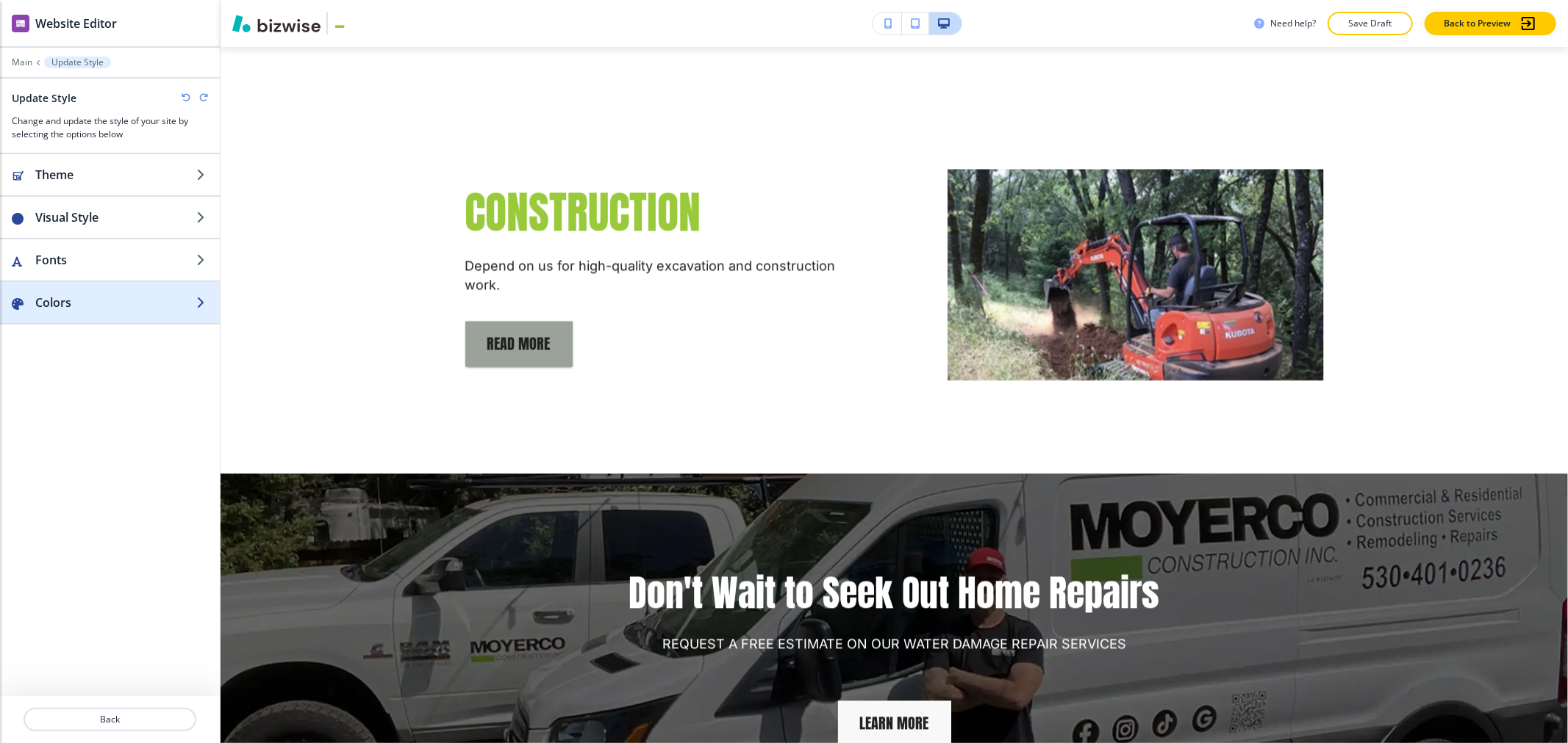
click at [58, 309] on h2 "Colors" at bounding box center [115, 303] width 161 height 18
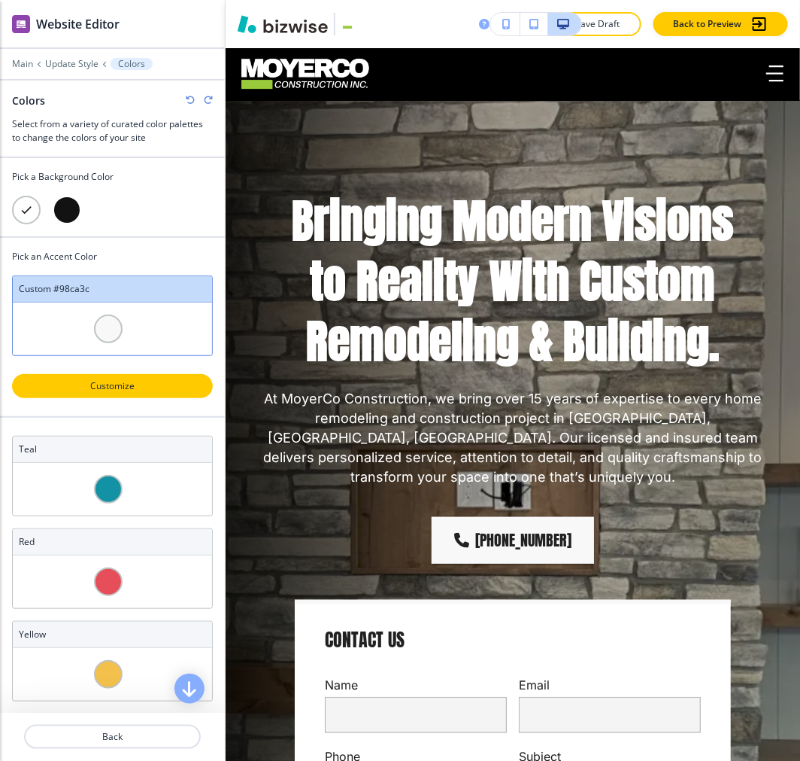
click at [96, 385] on p "Customize" at bounding box center [113, 386] width 162 height 14
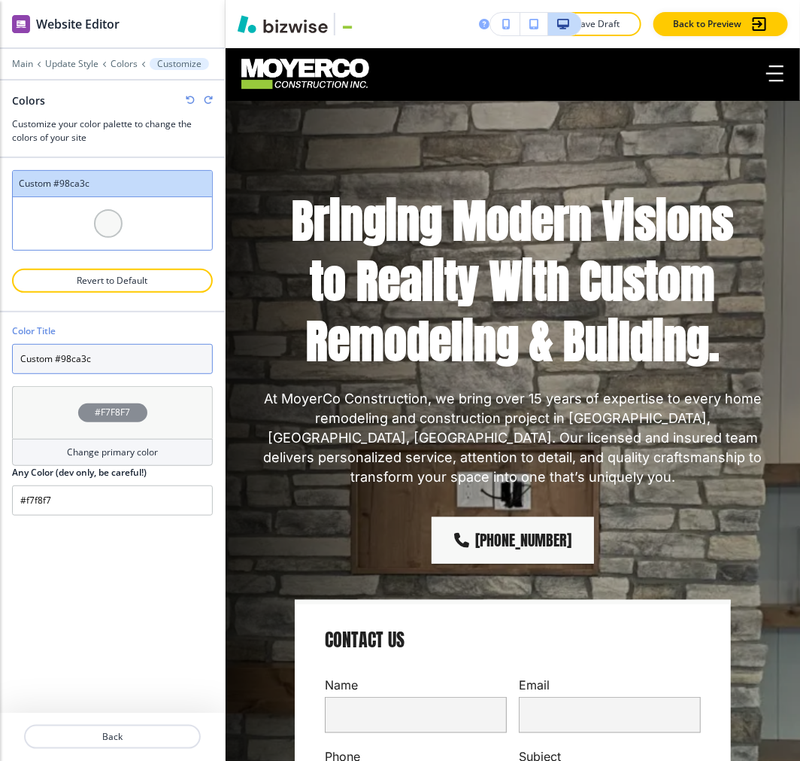
click at [108, 356] on input "Custom #98ca3c" at bounding box center [112, 359] width 201 height 30
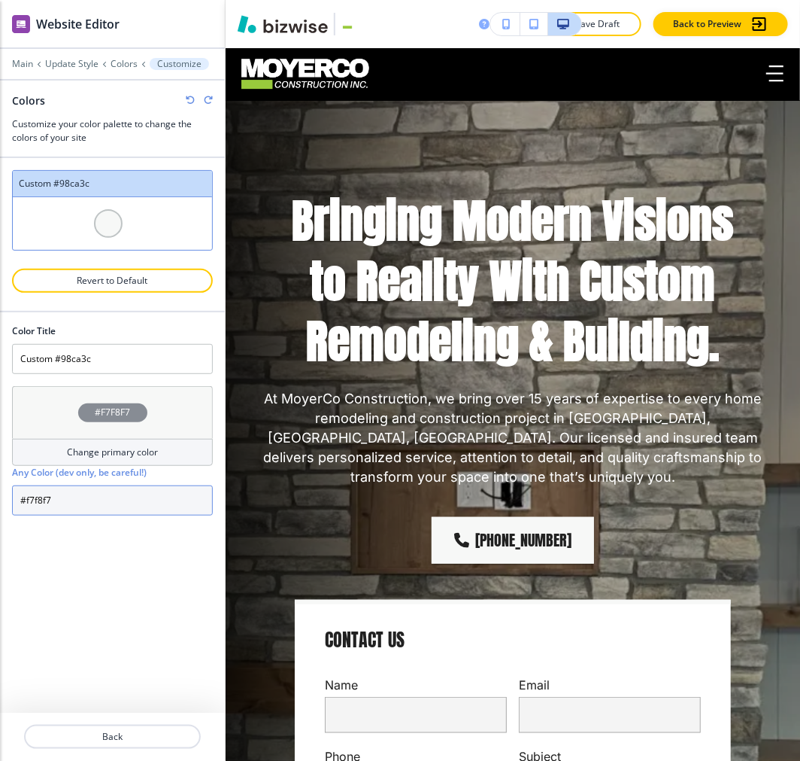
drag, startPoint x: 107, startPoint y: 496, endPoint x: -21, endPoint y: 499, distance: 127.9
click at [0, 0] on html "WELCOME TO YOUR WEBSITE PREVIEW Want to try out the Website Editor? Edit this s…" at bounding box center [400, 0] width 800 height 0
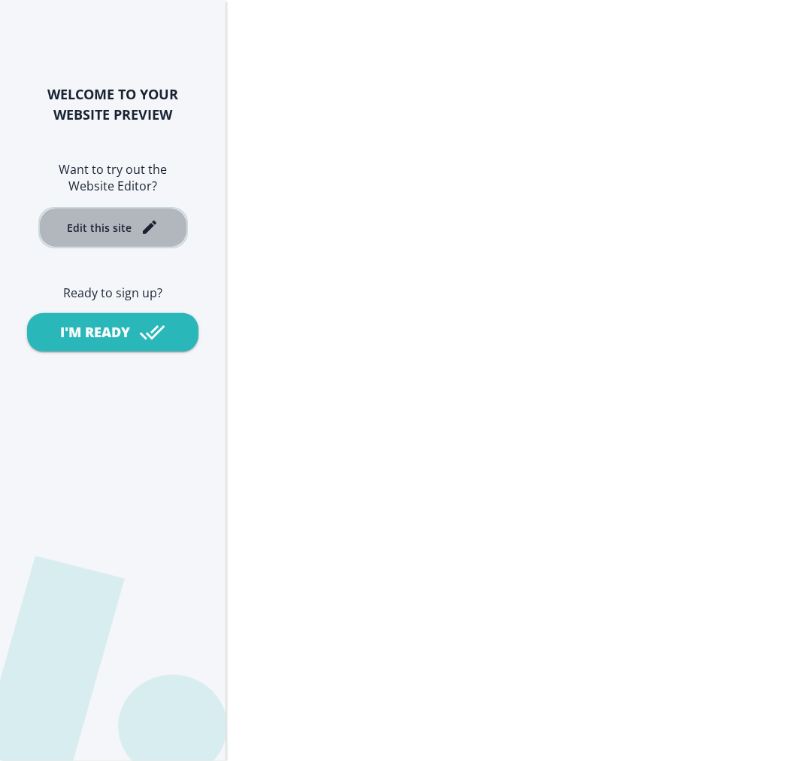
click at [133, 235] on button "Edit this site" at bounding box center [113, 227] width 150 height 41
